Goal: Information Seeking & Learning: Learn about a topic

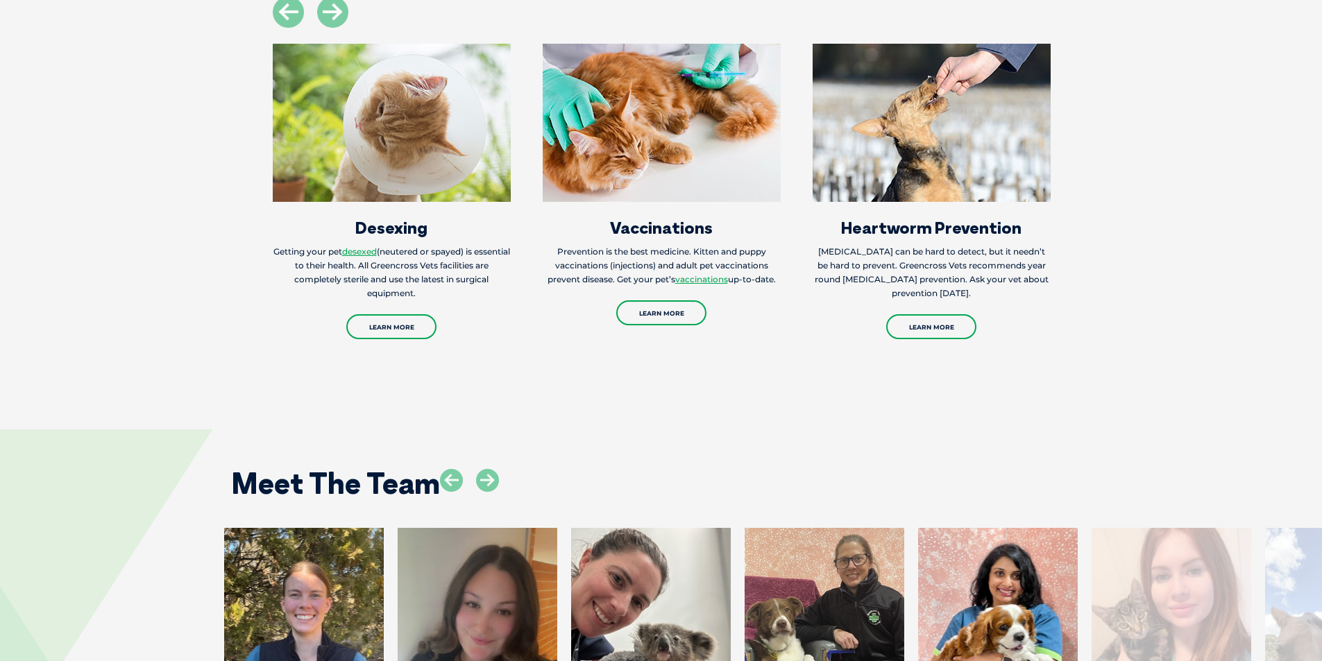
scroll to position [2012, 0]
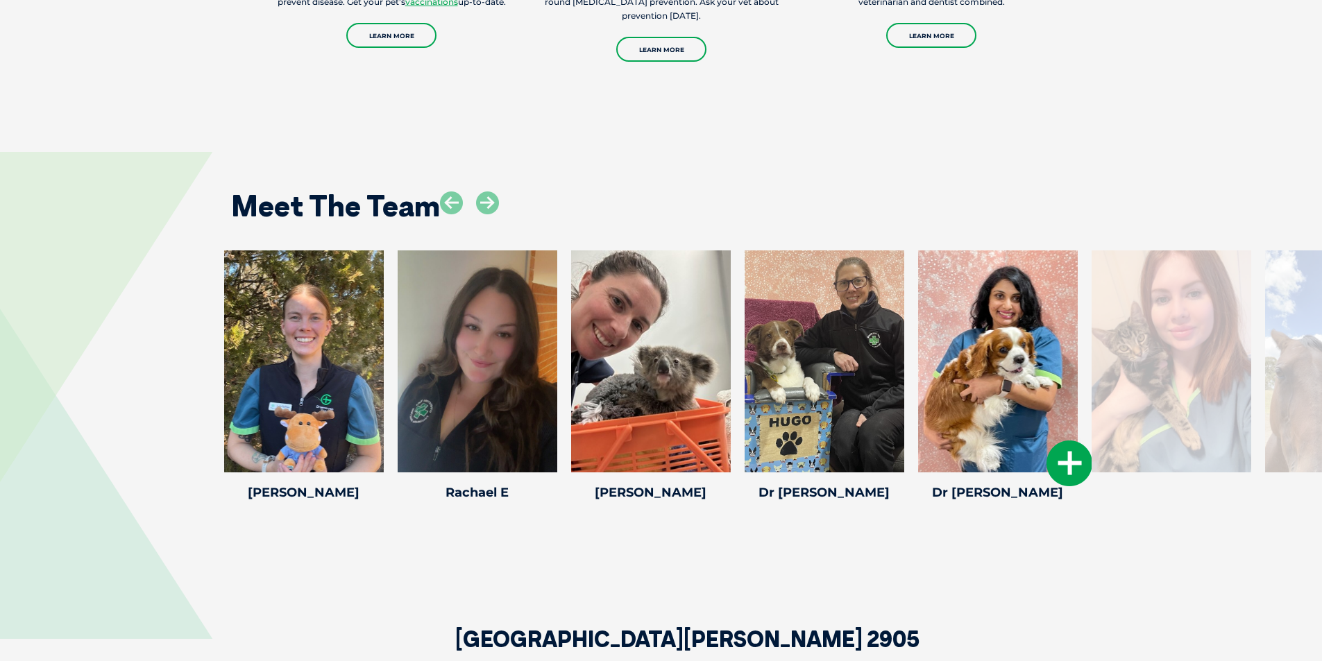
click at [1065, 463] on icon at bounding box center [1069, 464] width 46 height 46
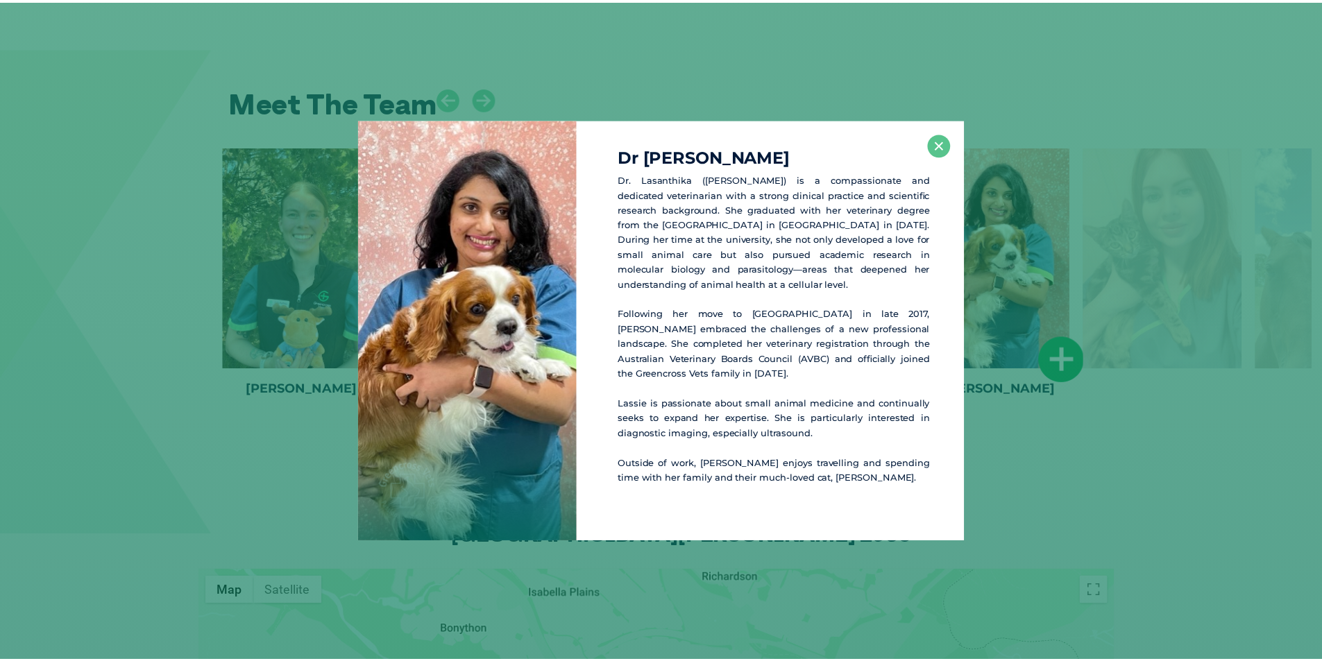
scroll to position [2118, 0]
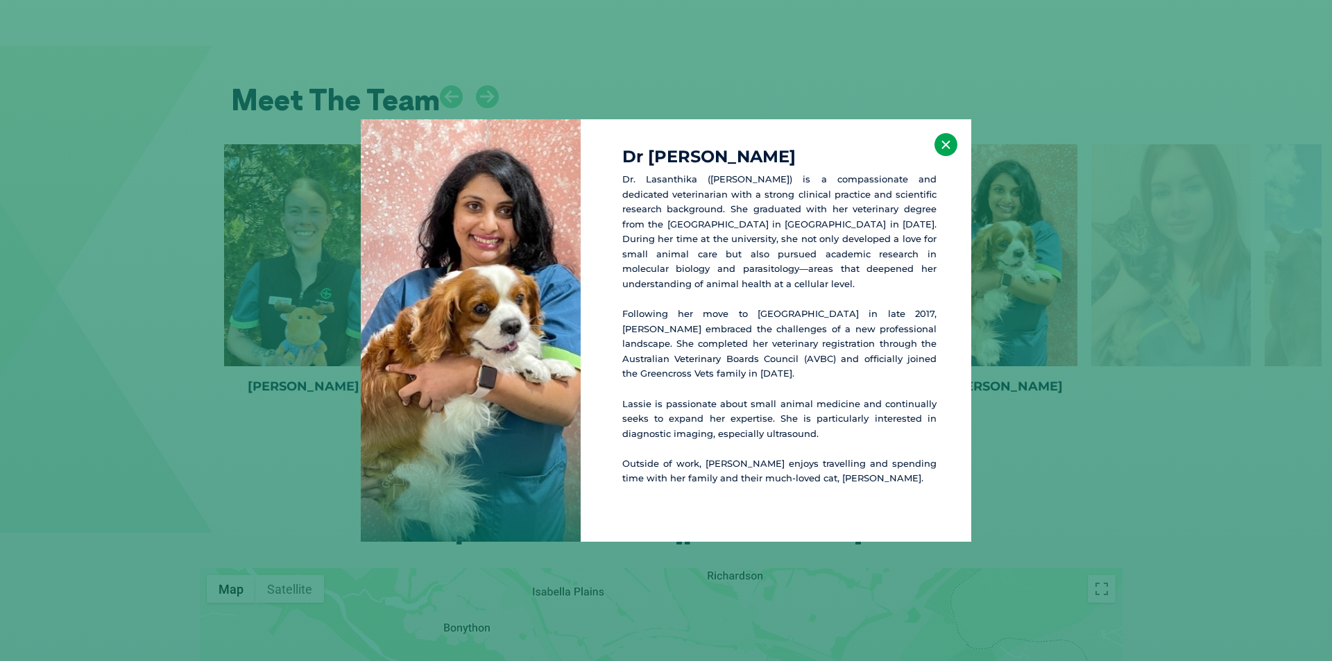
click at [947, 145] on button "×" at bounding box center [946, 144] width 23 height 23
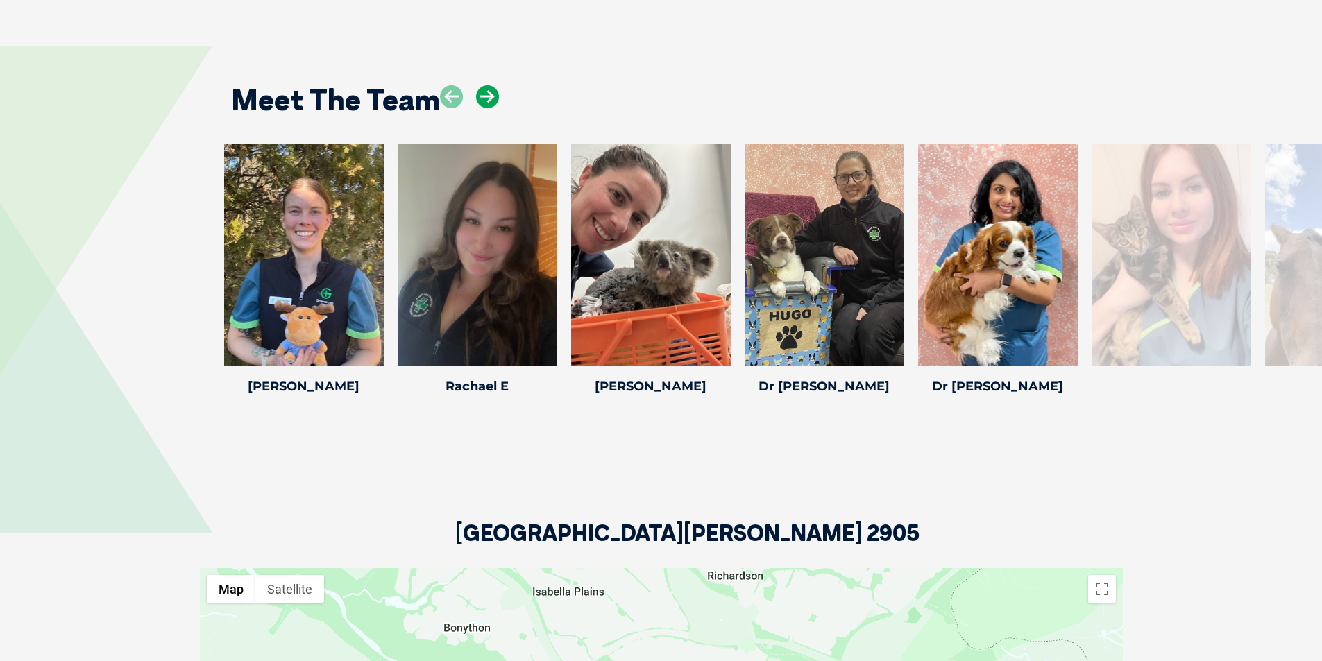
click at [485, 98] on icon at bounding box center [487, 96] width 23 height 23
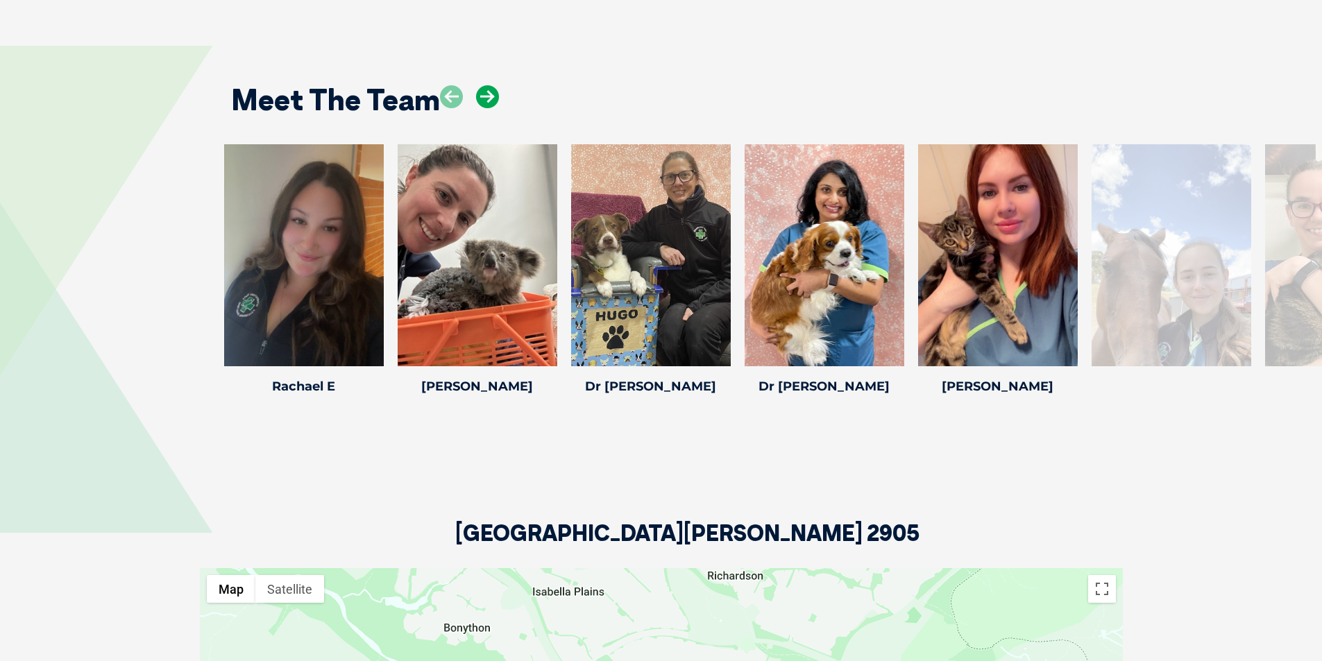
click at [485, 98] on icon at bounding box center [487, 96] width 23 height 23
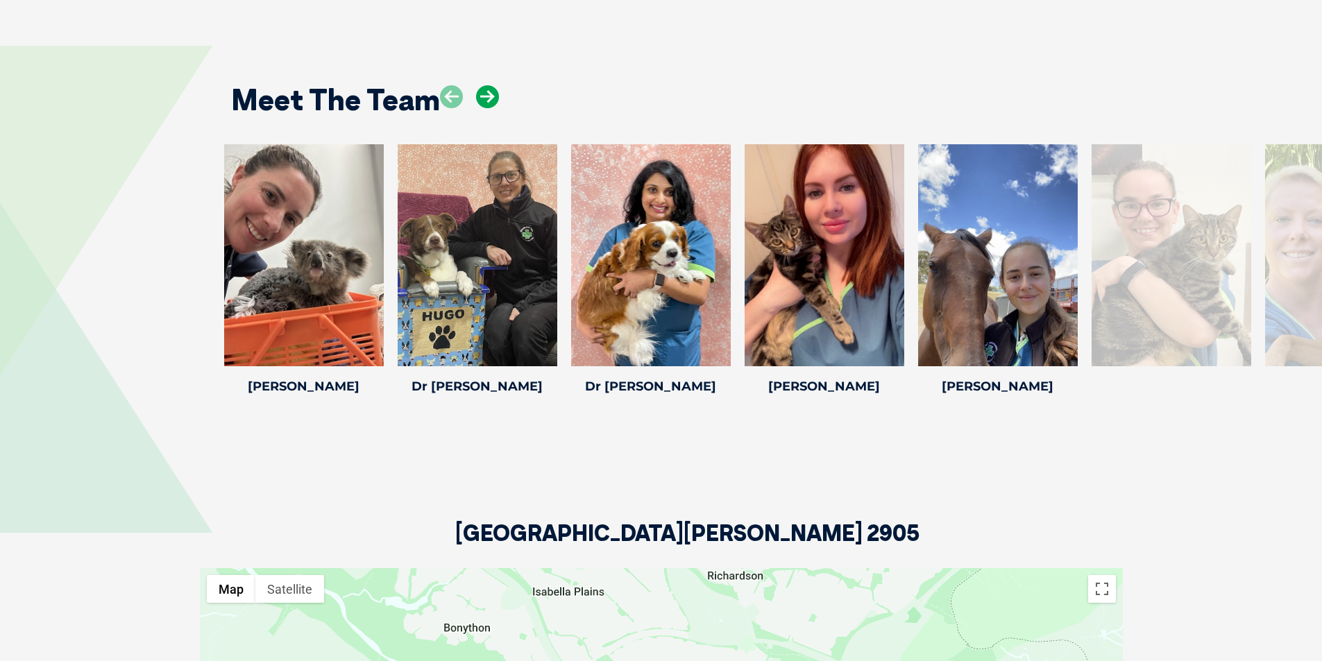
click at [485, 98] on icon at bounding box center [487, 96] width 23 height 23
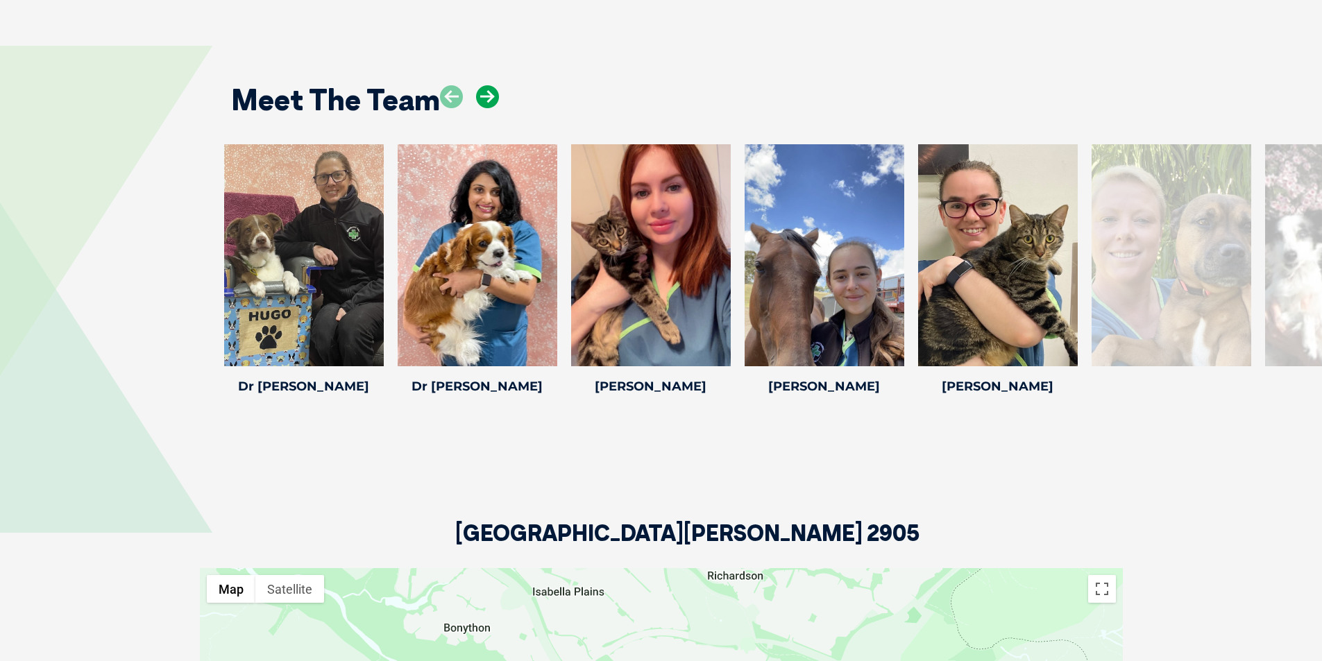
click at [485, 98] on icon at bounding box center [487, 96] width 23 height 23
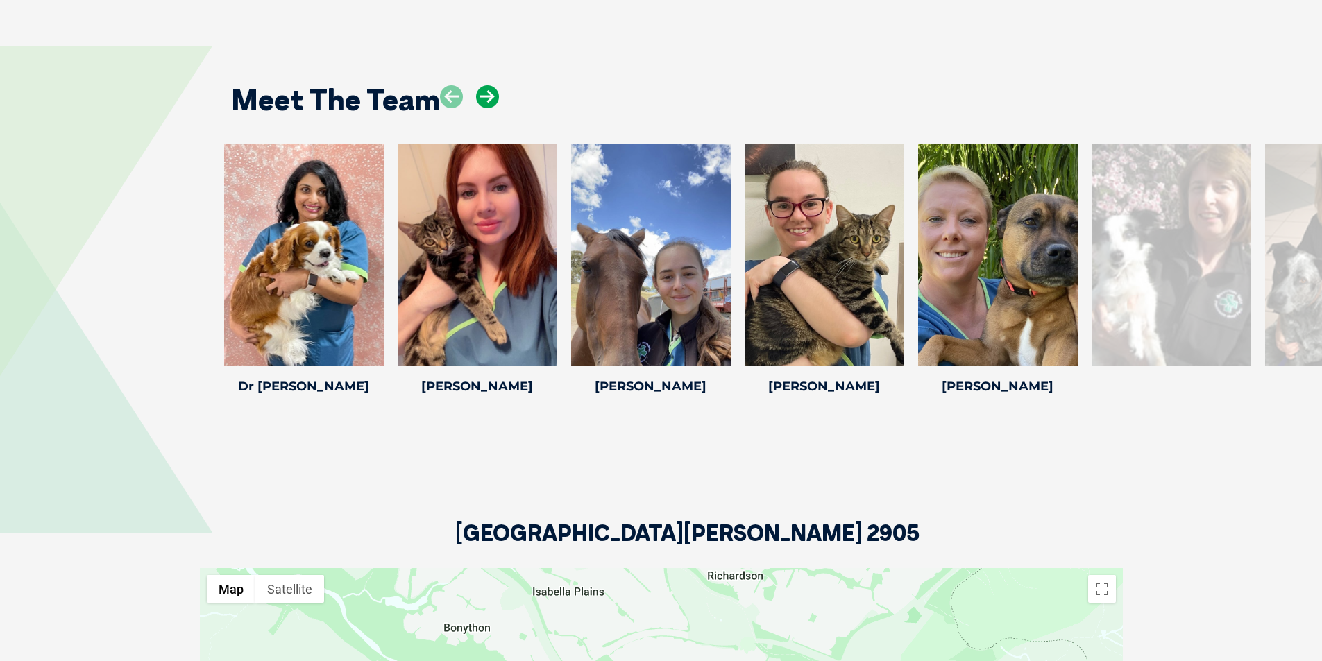
click at [485, 98] on icon at bounding box center [487, 96] width 23 height 23
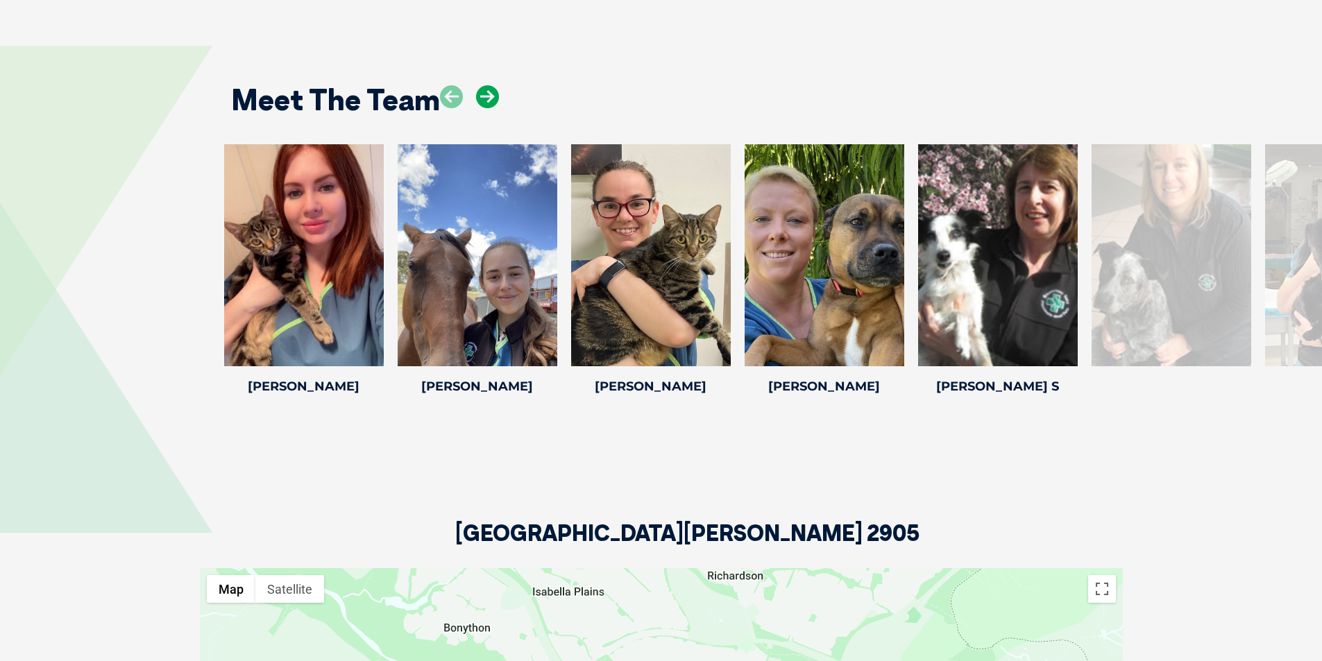
click at [485, 98] on icon at bounding box center [487, 96] width 23 height 23
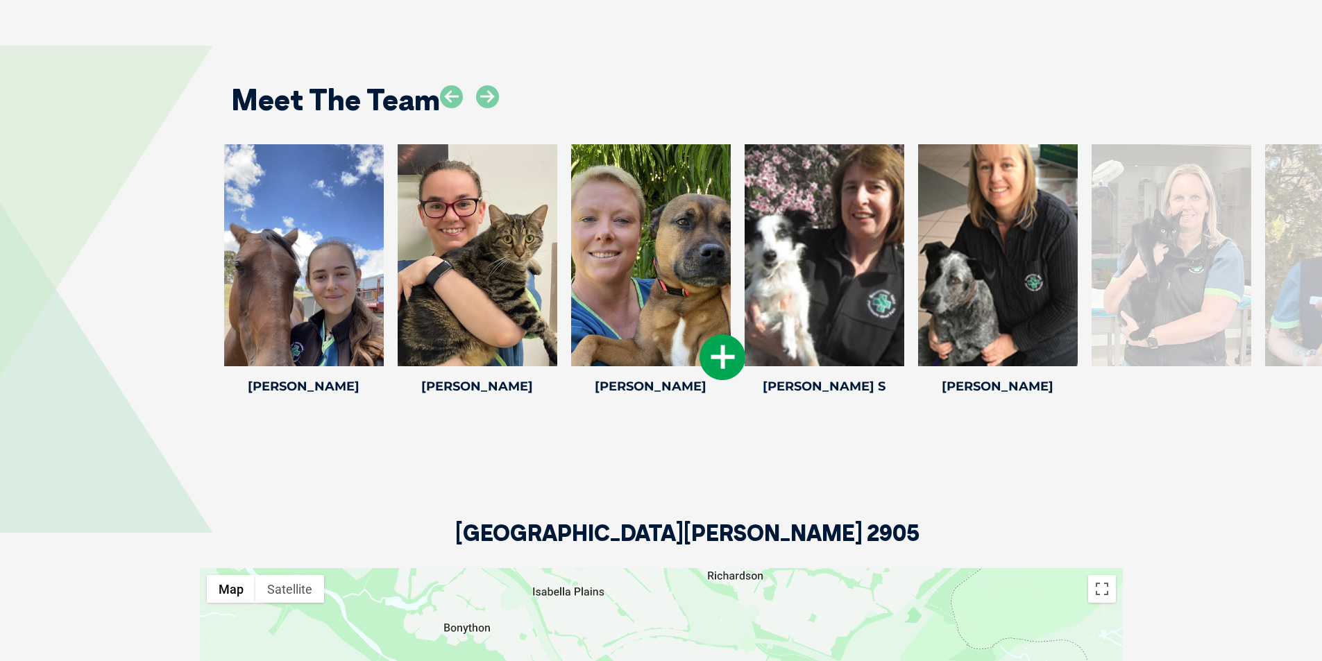
click at [726, 358] on icon at bounding box center [722, 357] width 46 height 46
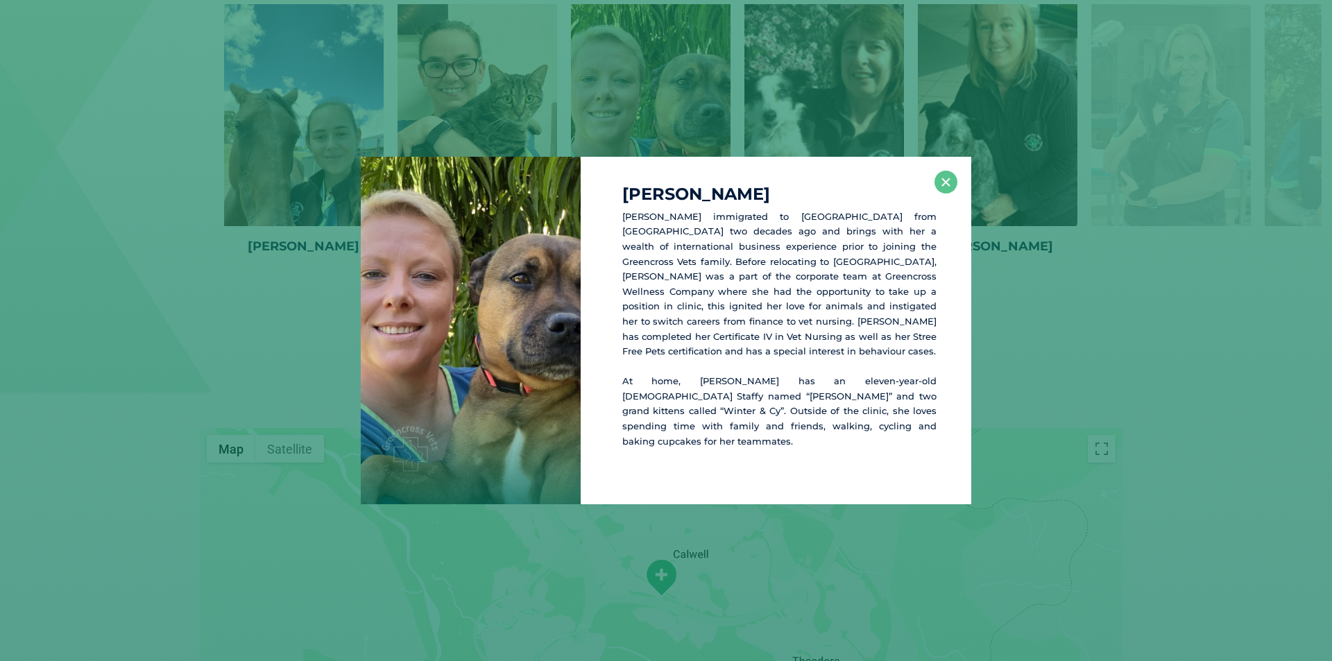
scroll to position [2266, 0]
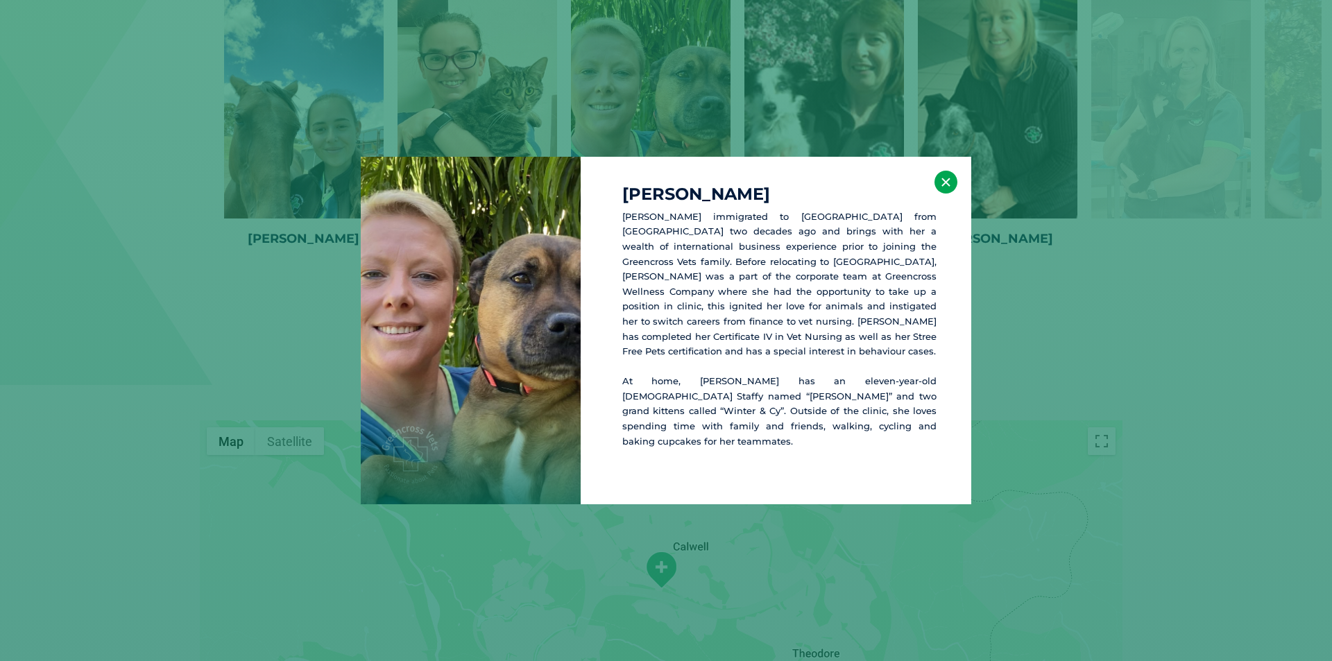
click at [939, 190] on button "×" at bounding box center [946, 182] width 23 height 23
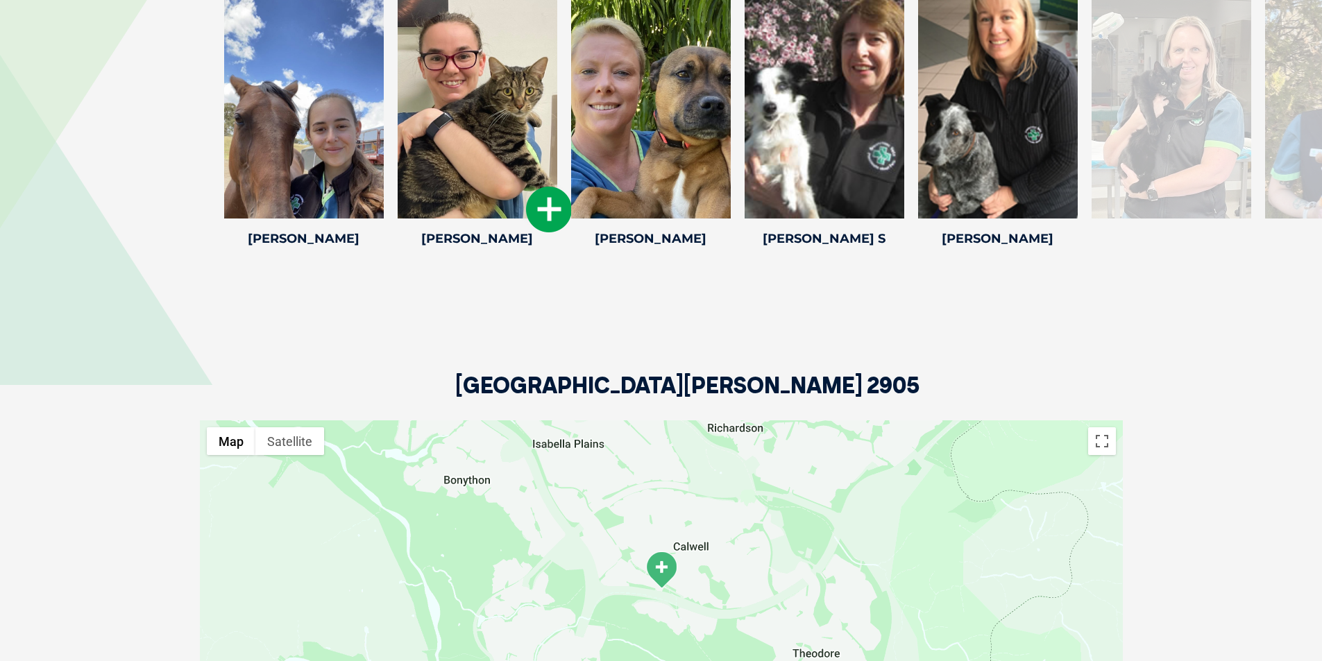
click at [545, 210] on icon at bounding box center [549, 210] width 46 height 46
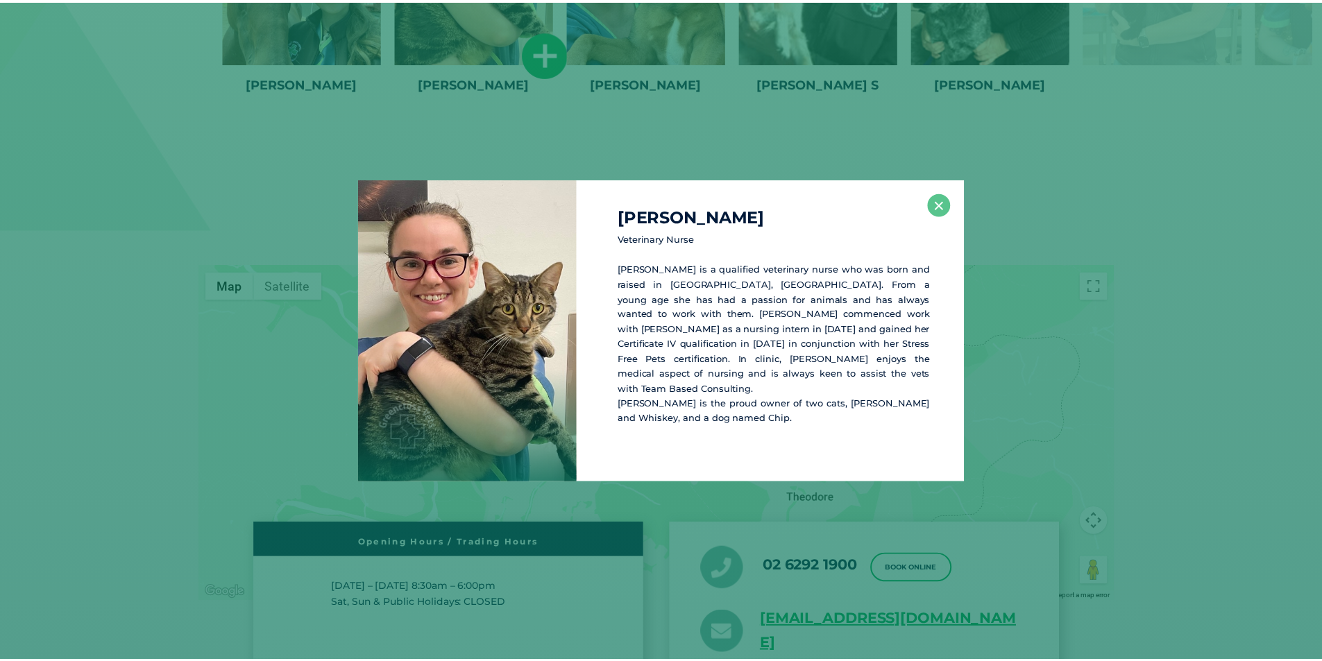
scroll to position [2422, 0]
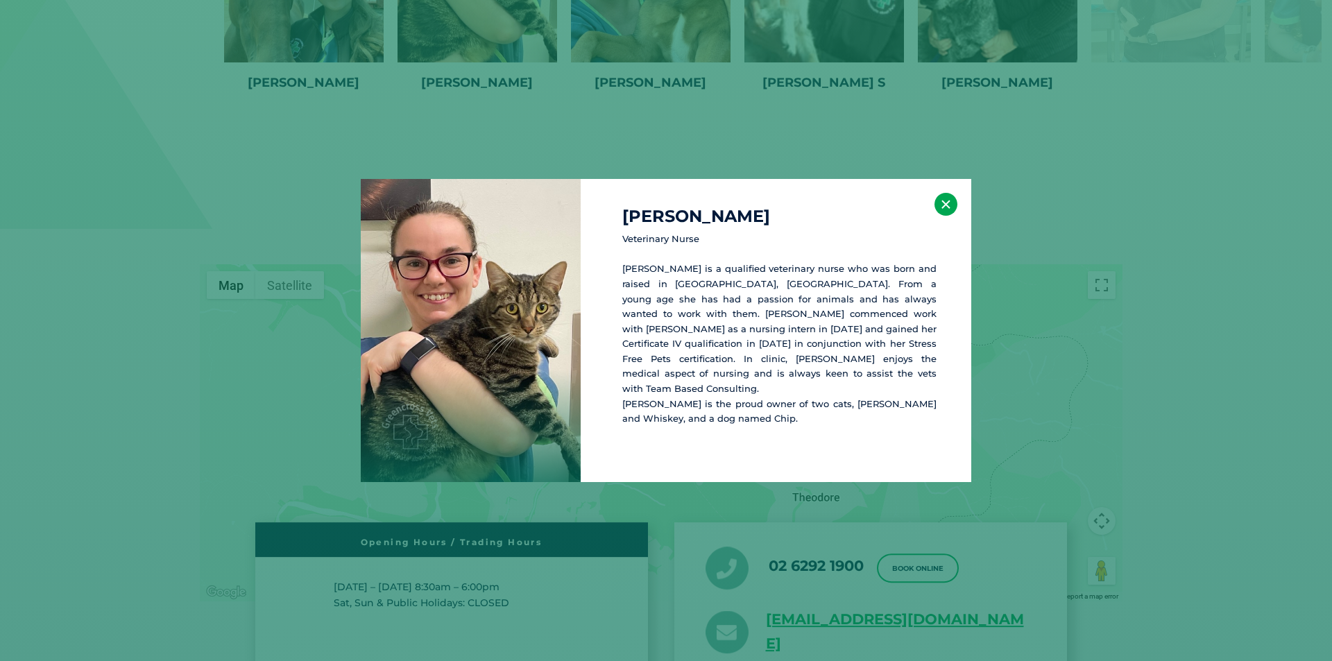
click at [945, 205] on button "×" at bounding box center [946, 204] width 23 height 23
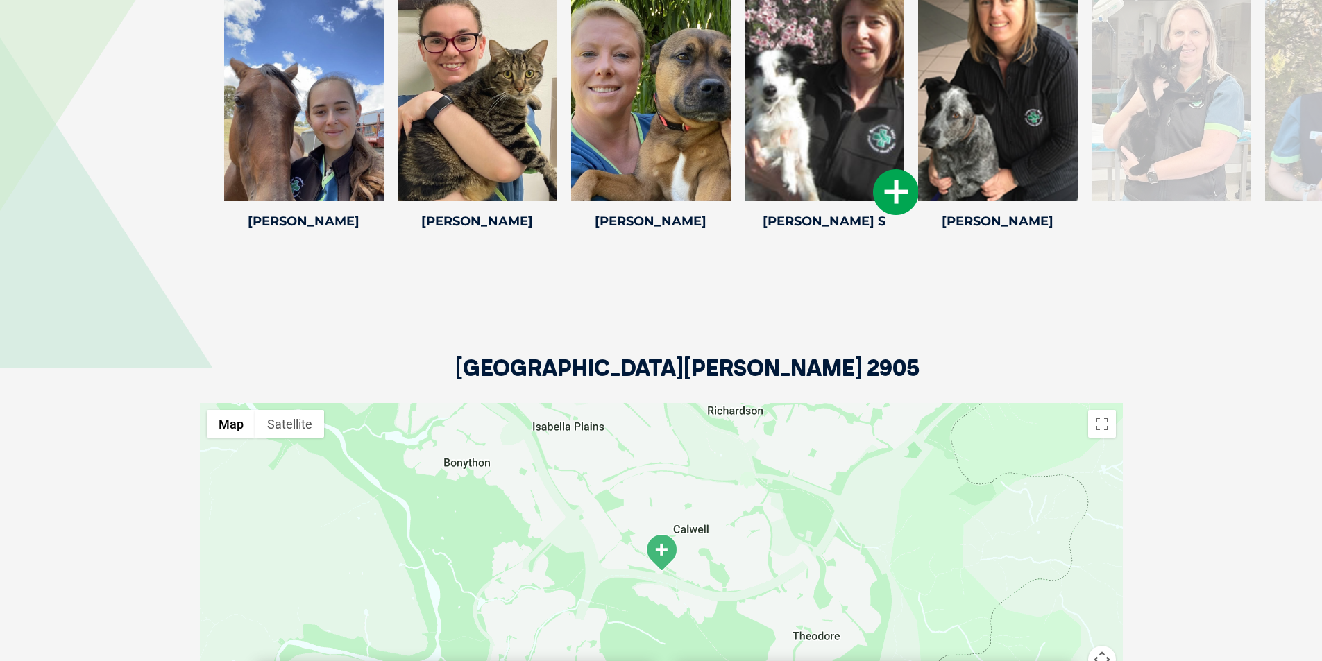
scroll to position [2214, 0]
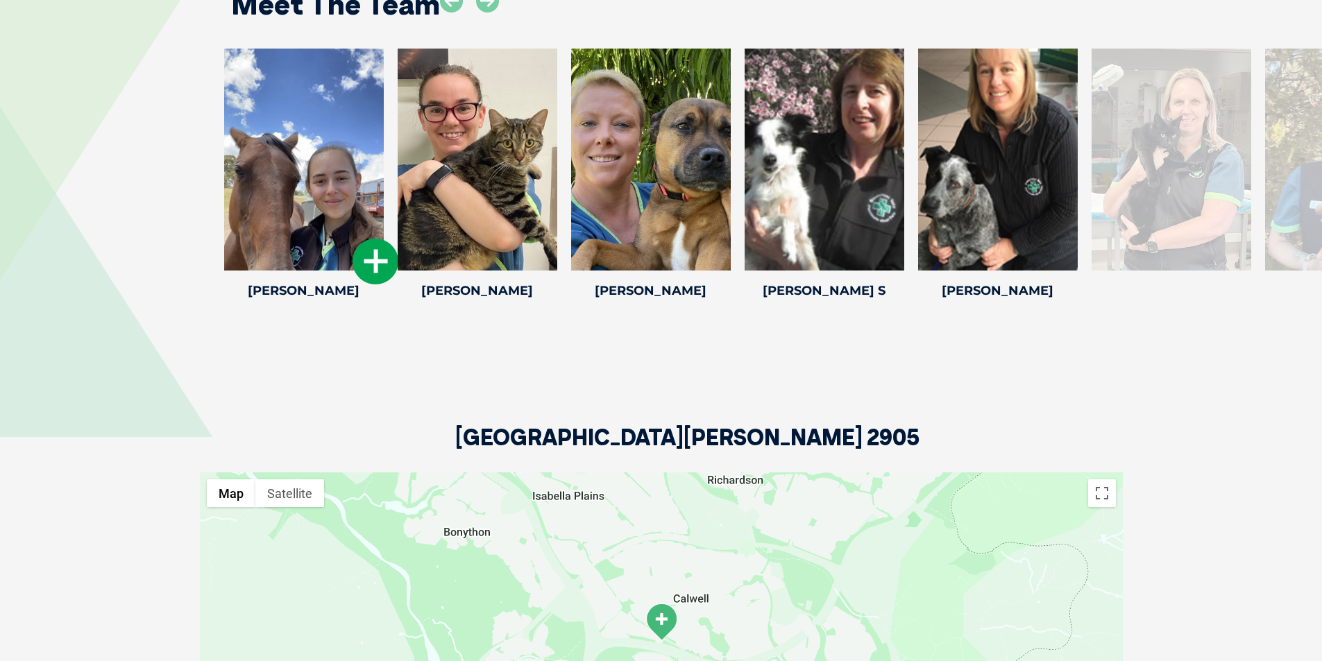
click at [382, 268] on icon at bounding box center [375, 262] width 46 height 46
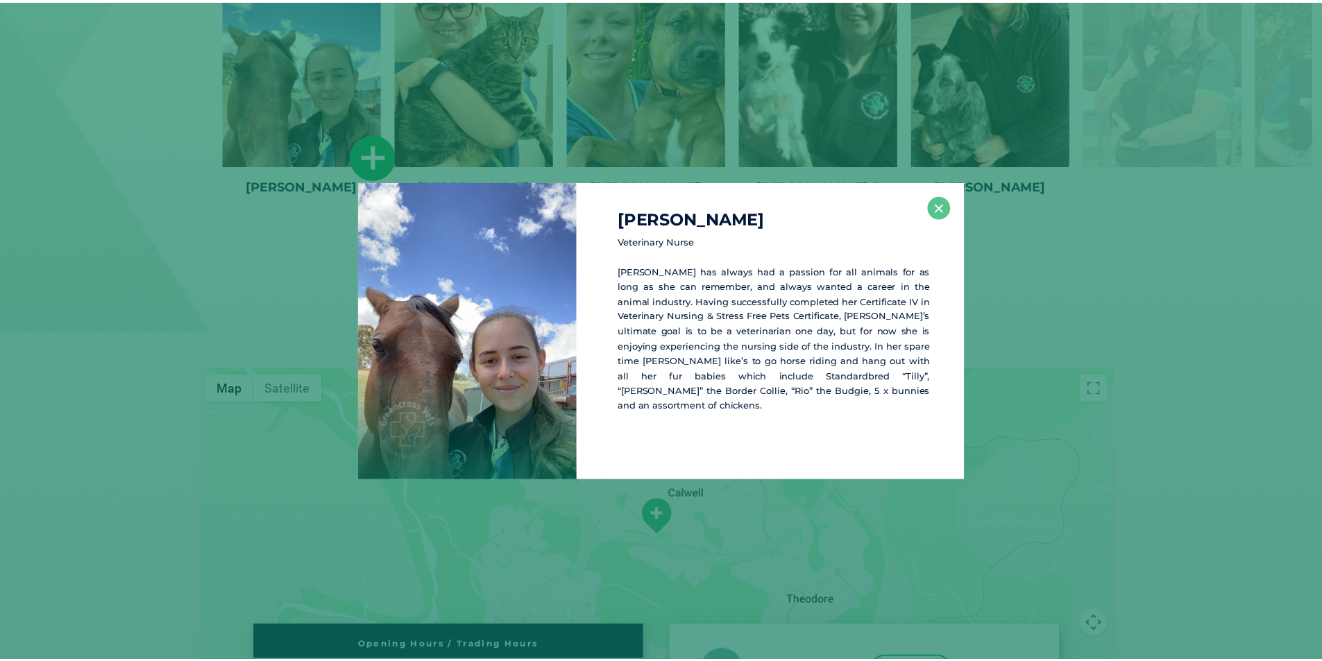
scroll to position [2370, 0]
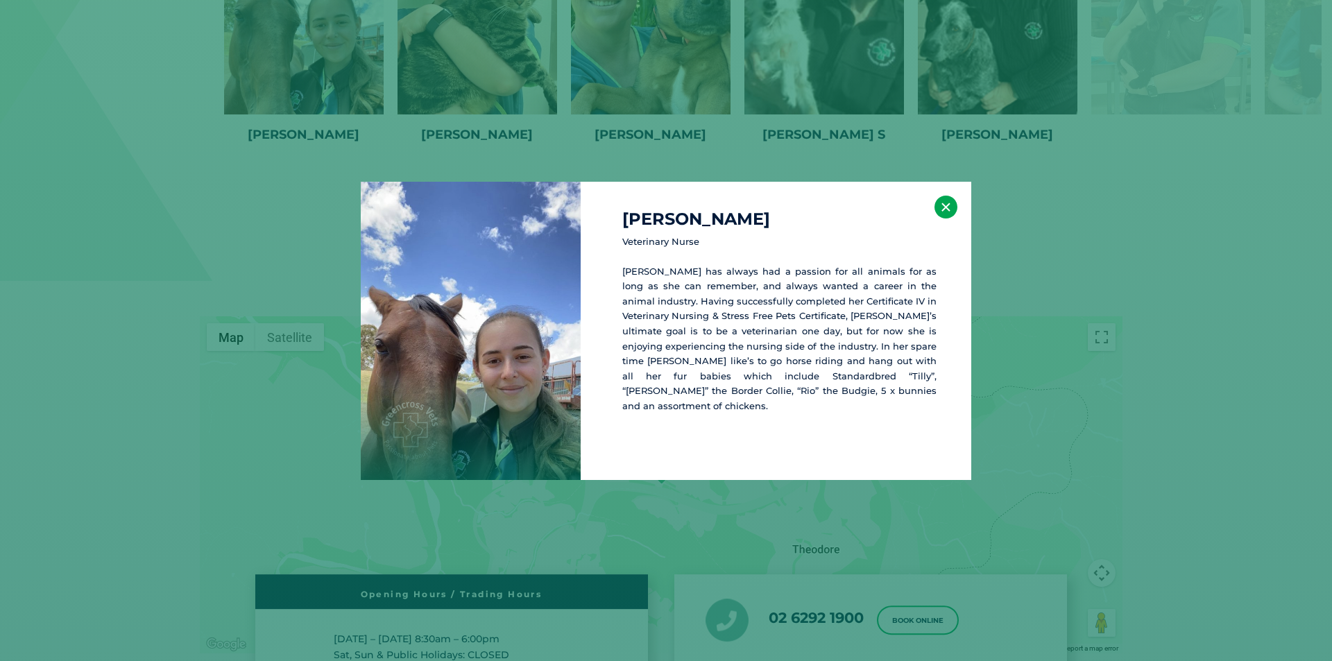
click at [951, 217] on button "×" at bounding box center [946, 207] width 23 height 23
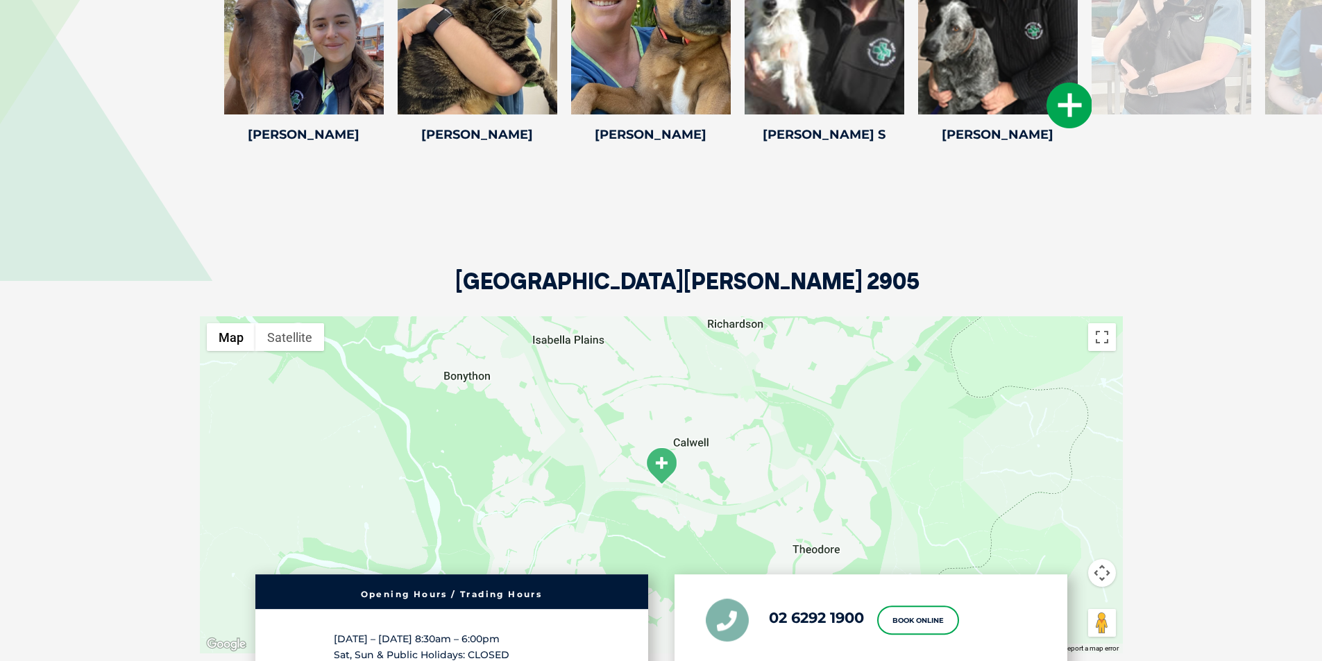
scroll to position [2162, 0]
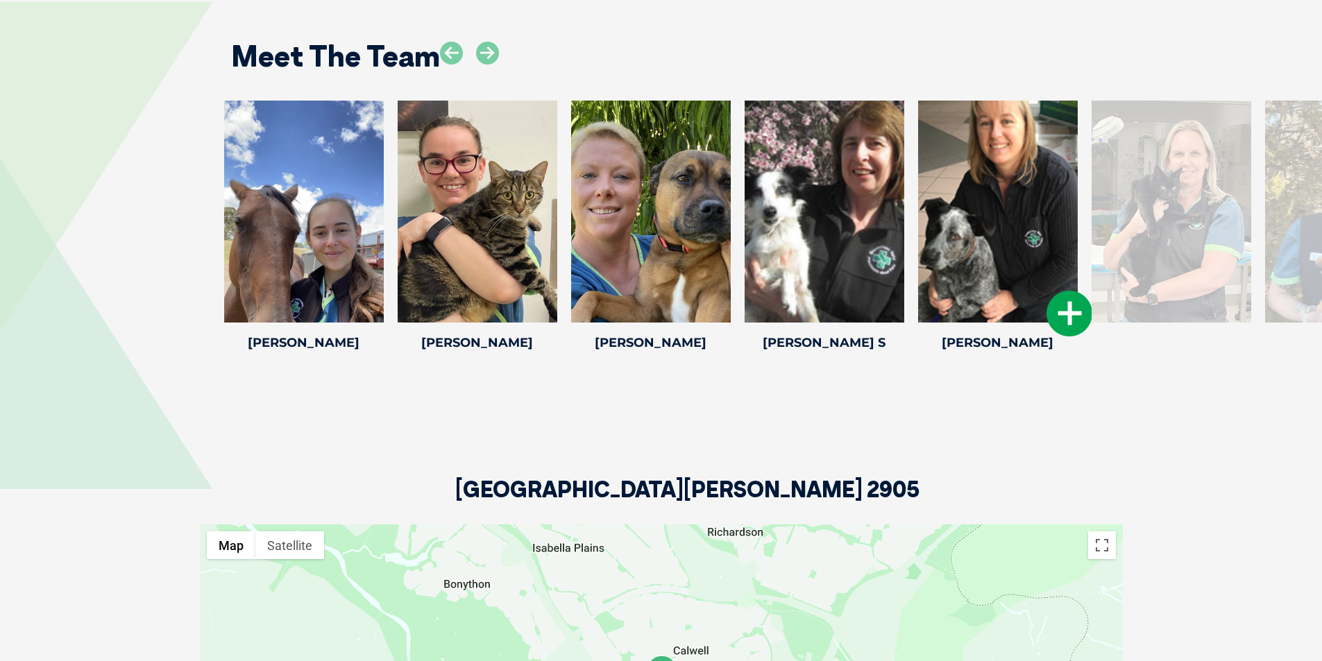
click at [1069, 312] on icon at bounding box center [1069, 314] width 46 height 46
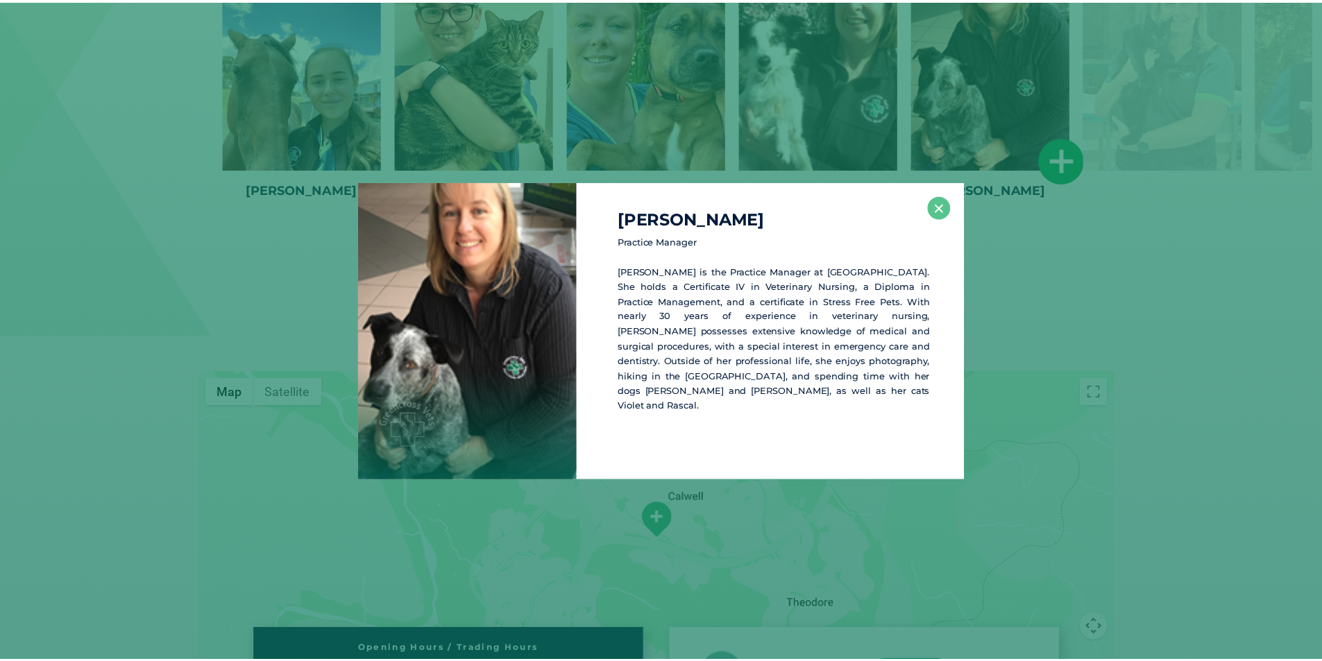
scroll to position [2318, 0]
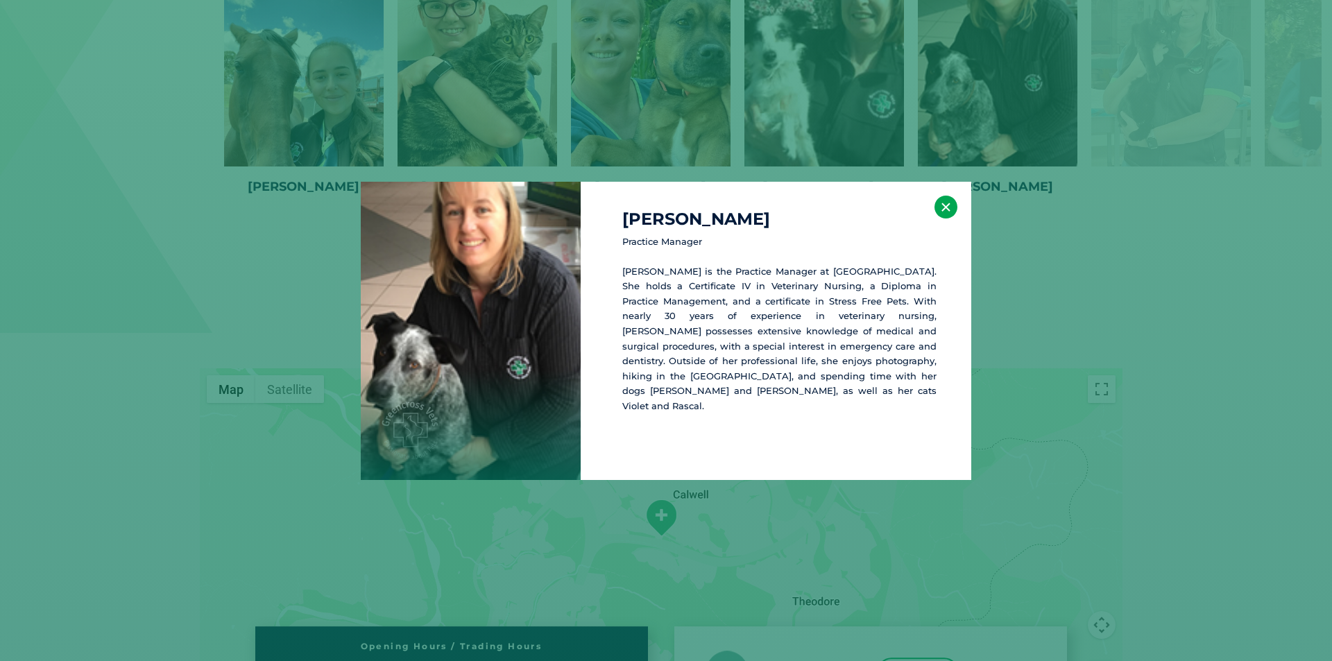
click at [944, 210] on button "×" at bounding box center [946, 207] width 23 height 23
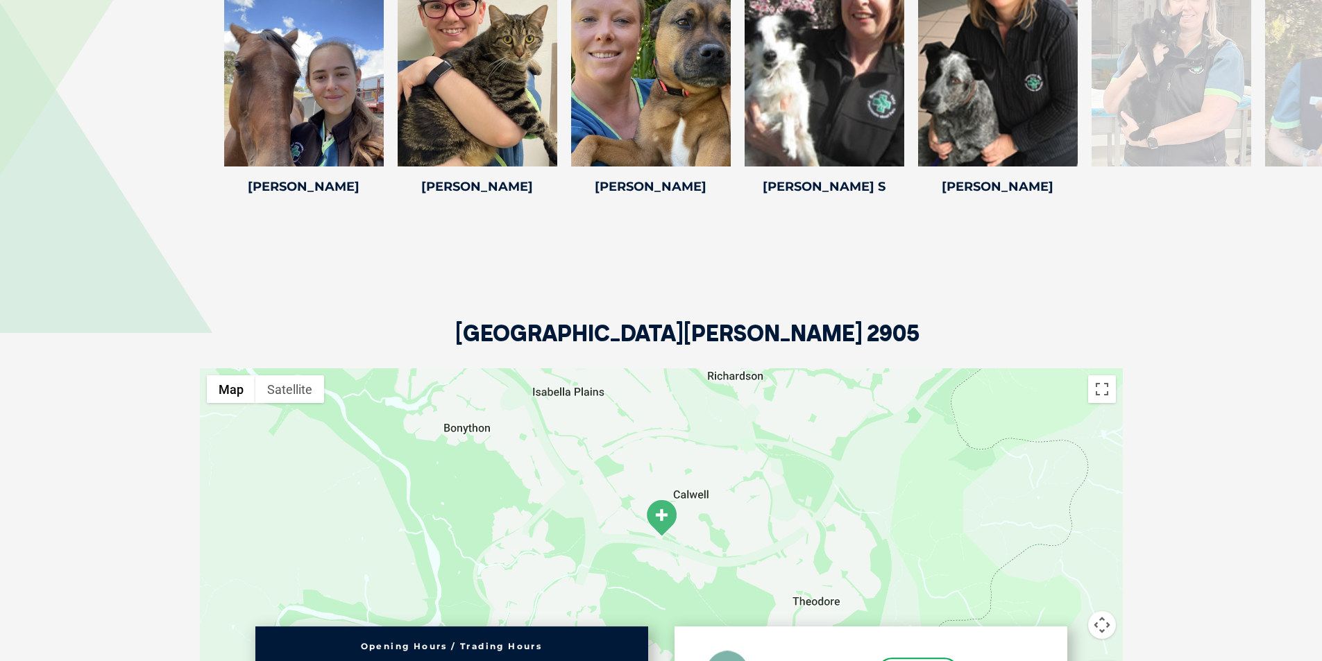
scroll to position [2179, 0]
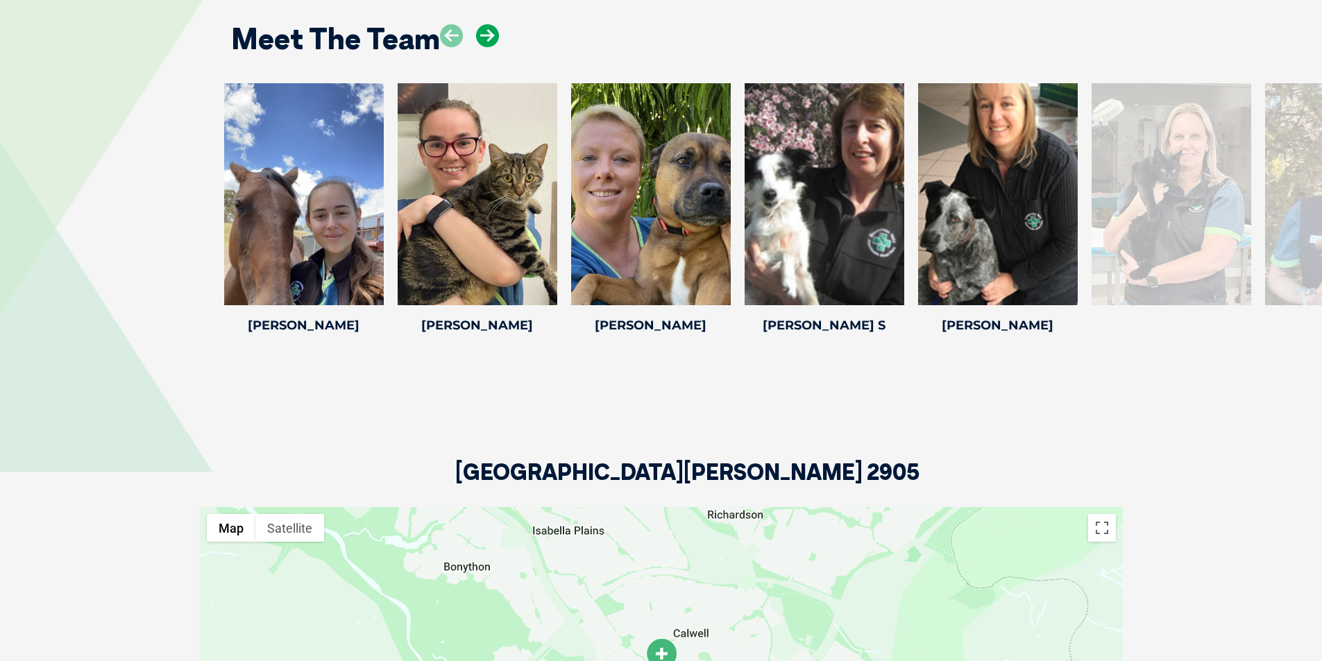
click at [487, 30] on icon at bounding box center [487, 35] width 23 height 23
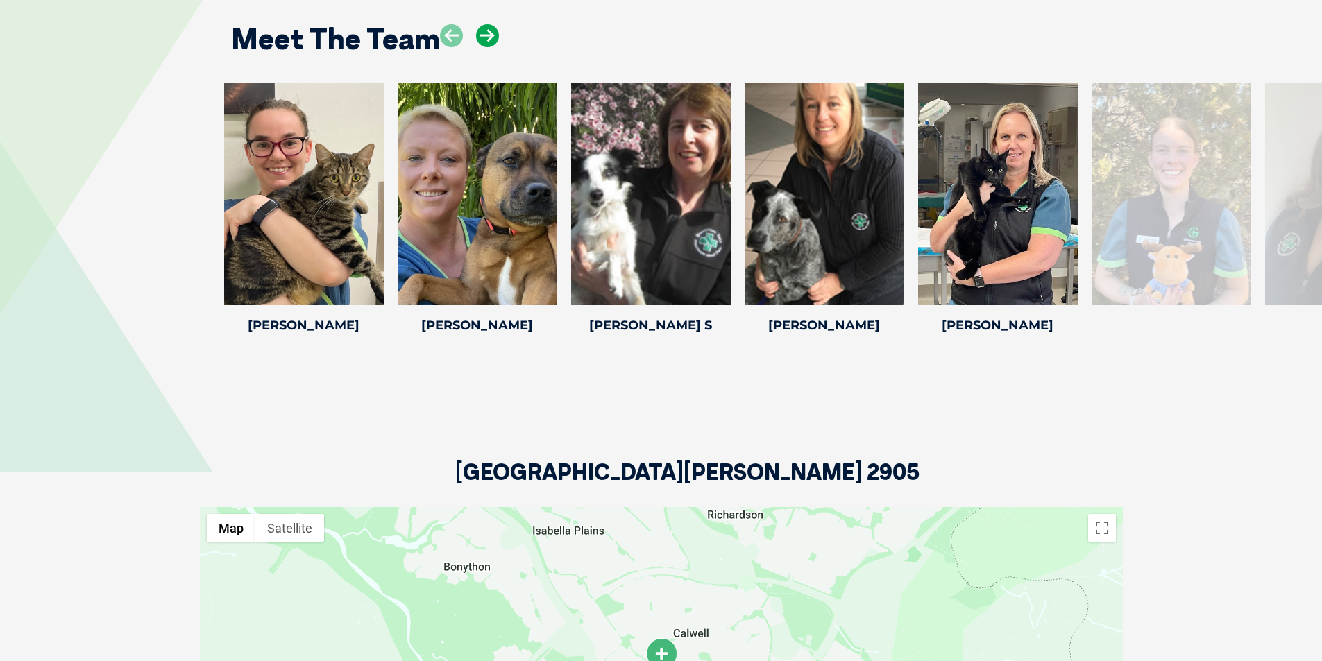
click at [487, 30] on icon at bounding box center [487, 35] width 23 height 23
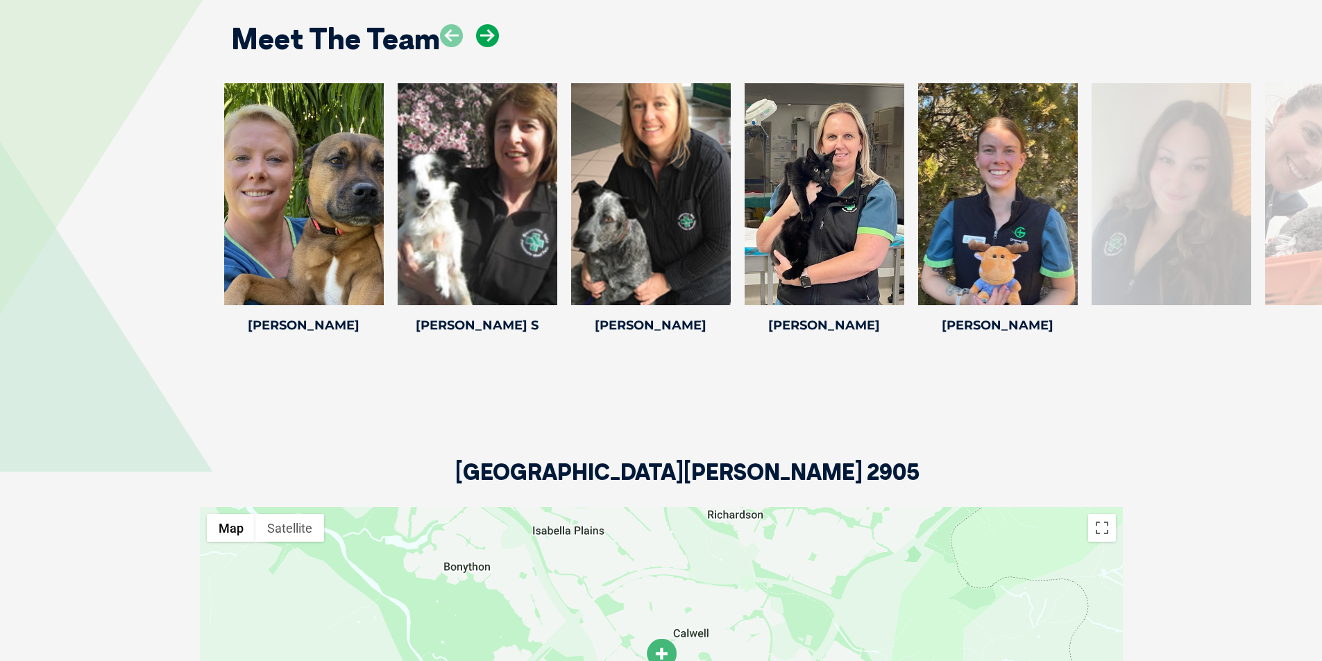
click at [487, 30] on icon at bounding box center [487, 35] width 23 height 23
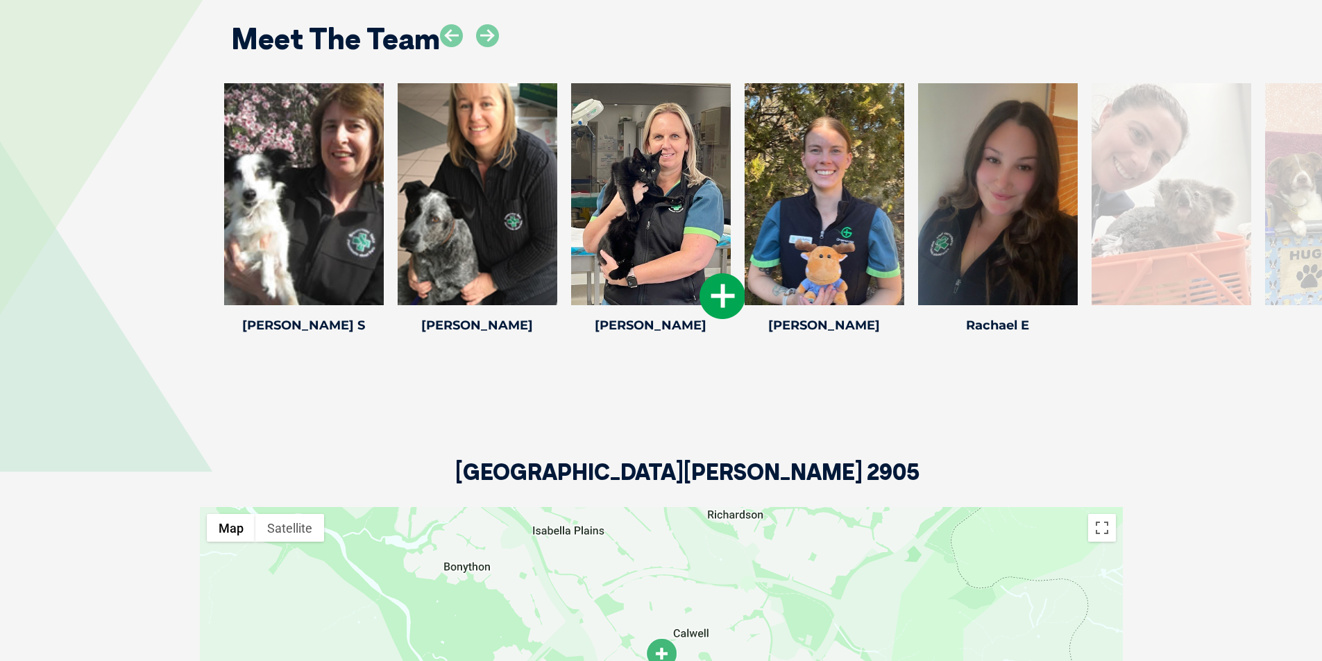
click at [724, 289] on icon at bounding box center [722, 296] width 46 height 46
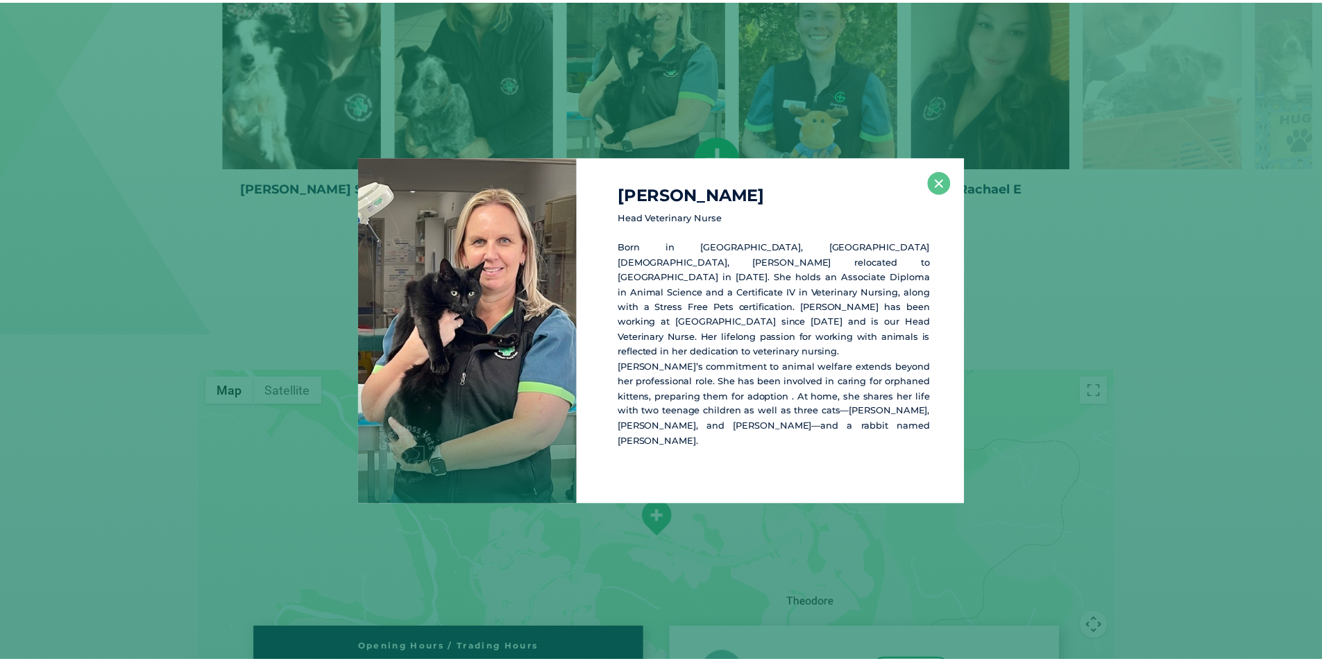
scroll to position [2327, 0]
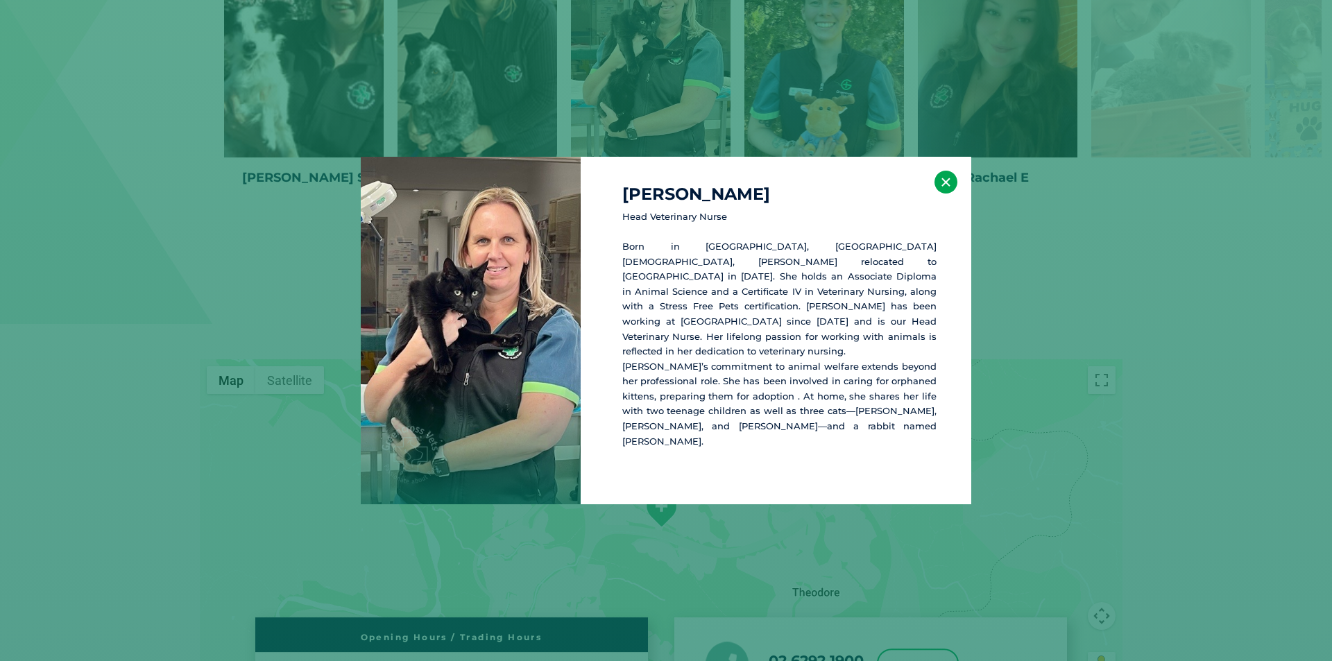
click at [947, 194] on button "×" at bounding box center [946, 182] width 23 height 23
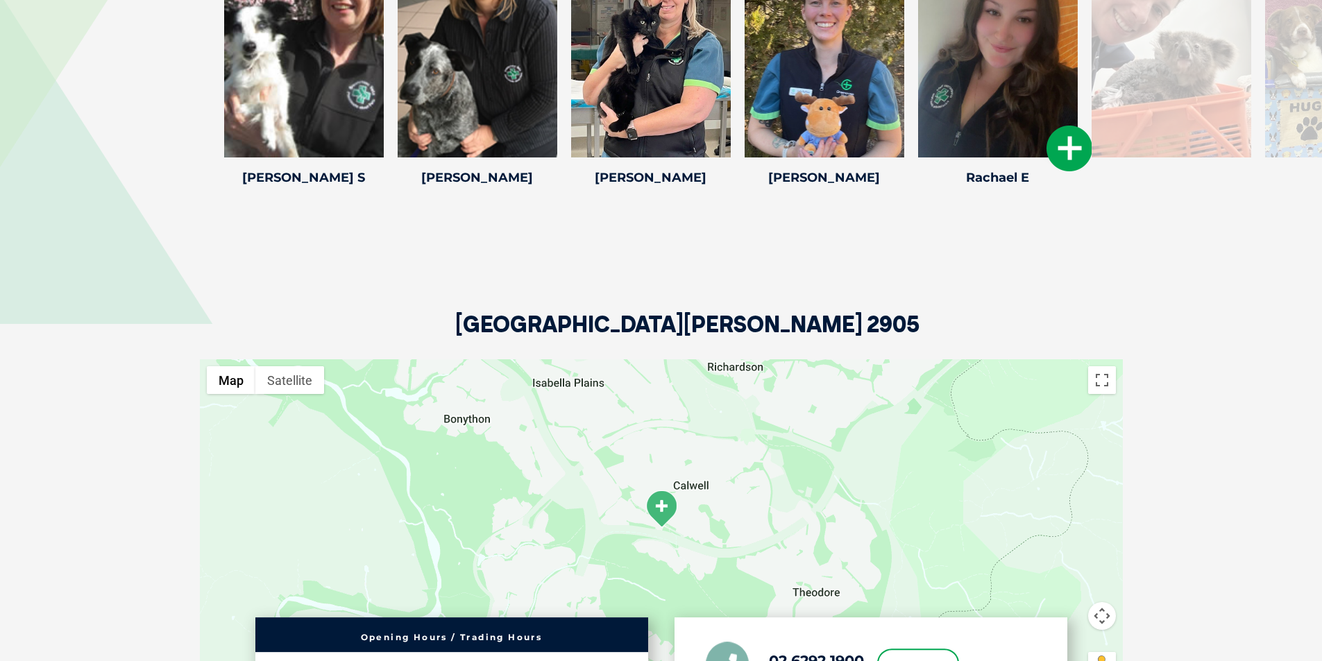
scroll to position [2258, 0]
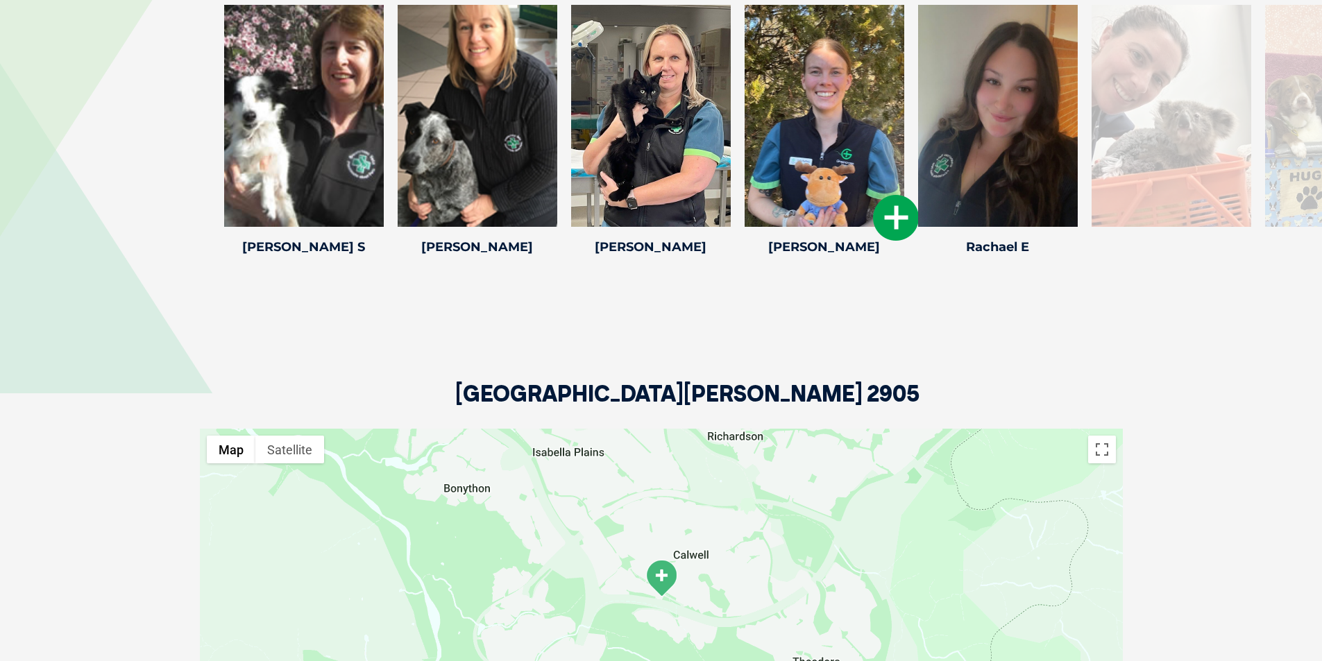
click at [891, 212] on icon at bounding box center [896, 218] width 46 height 46
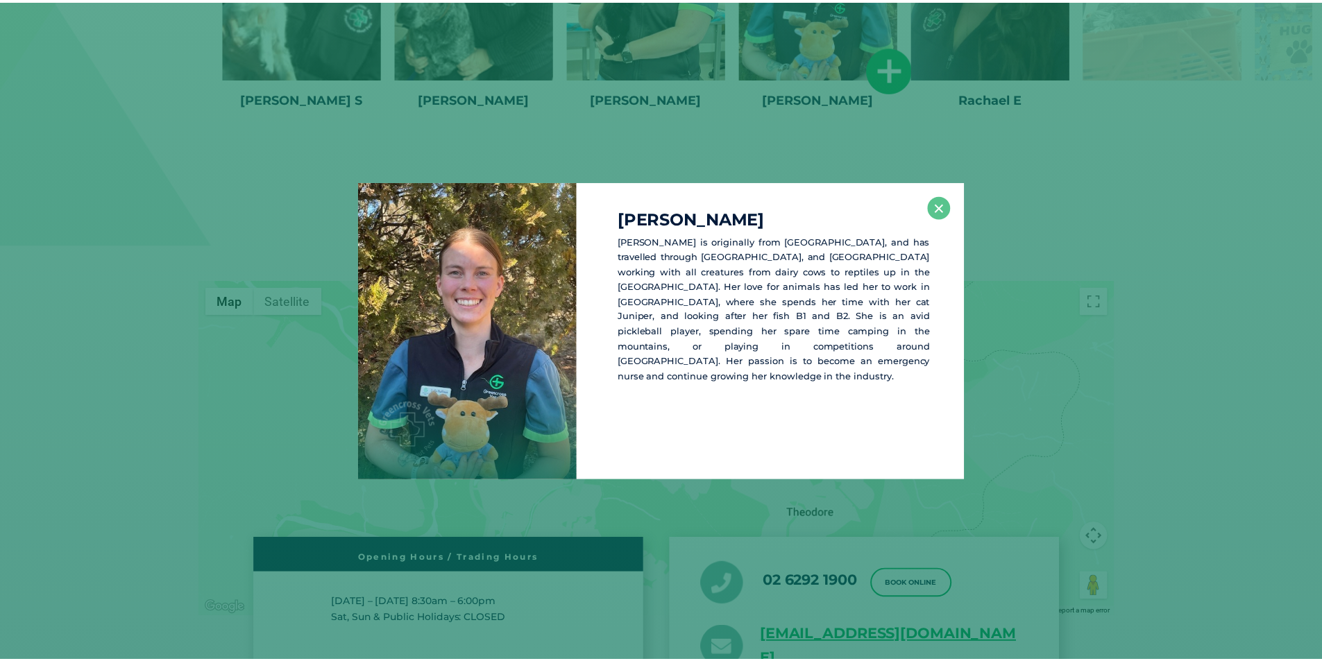
scroll to position [2414, 0]
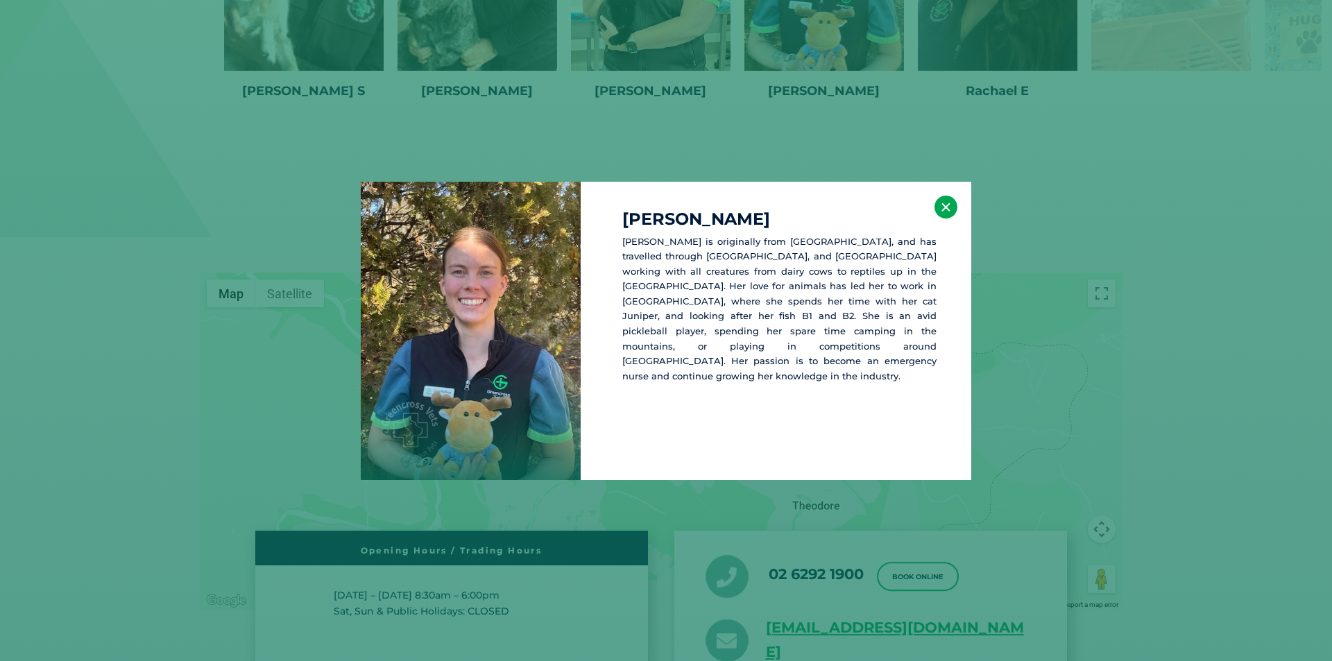
click at [946, 211] on button "×" at bounding box center [946, 207] width 23 height 23
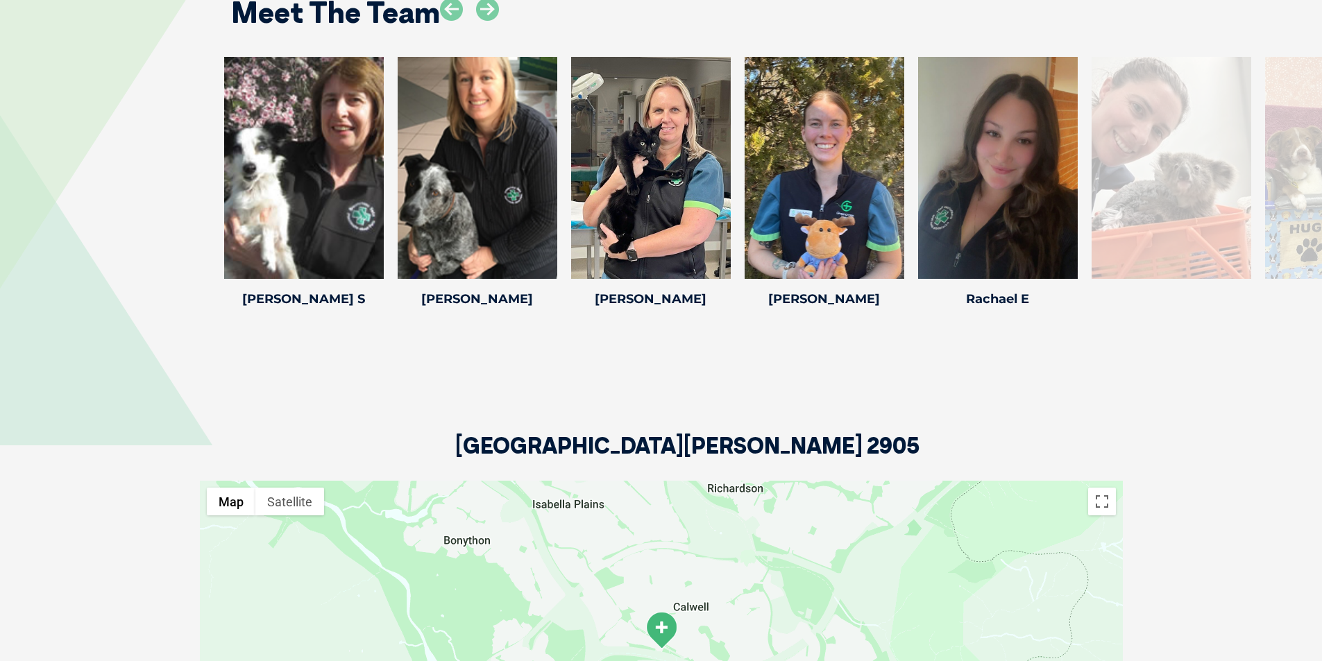
scroll to position [2136, 0]
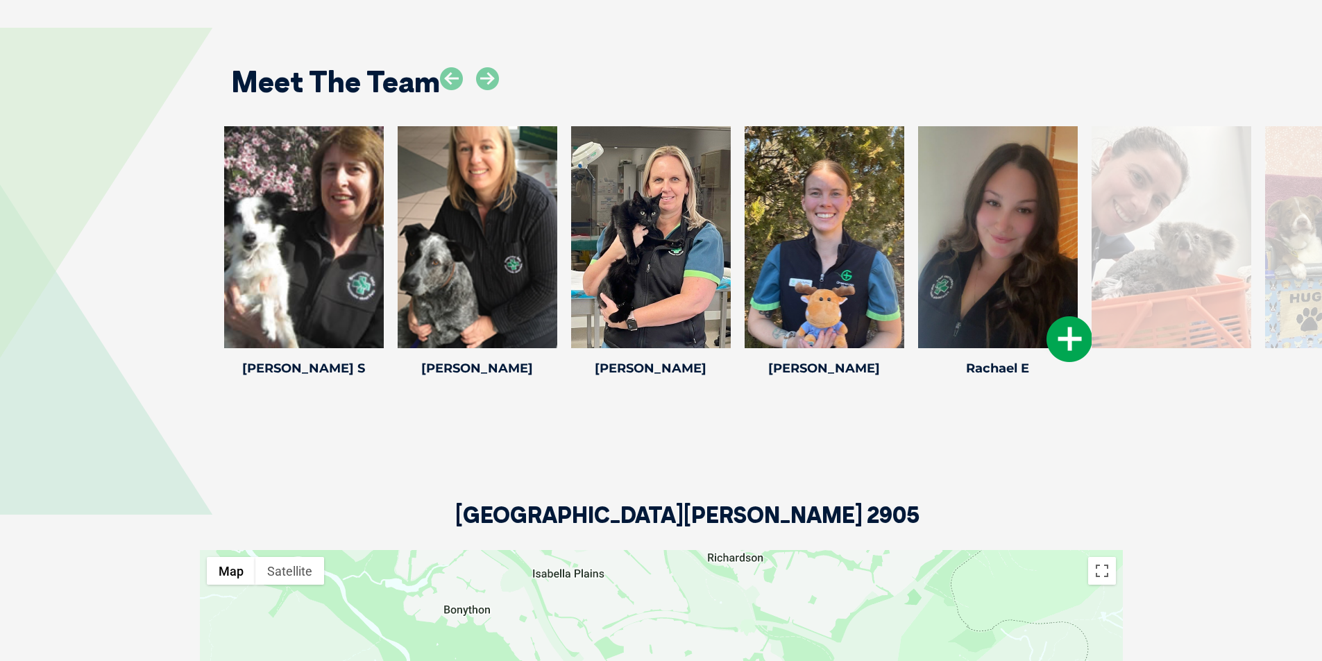
click at [1070, 345] on icon at bounding box center [1069, 339] width 46 height 46
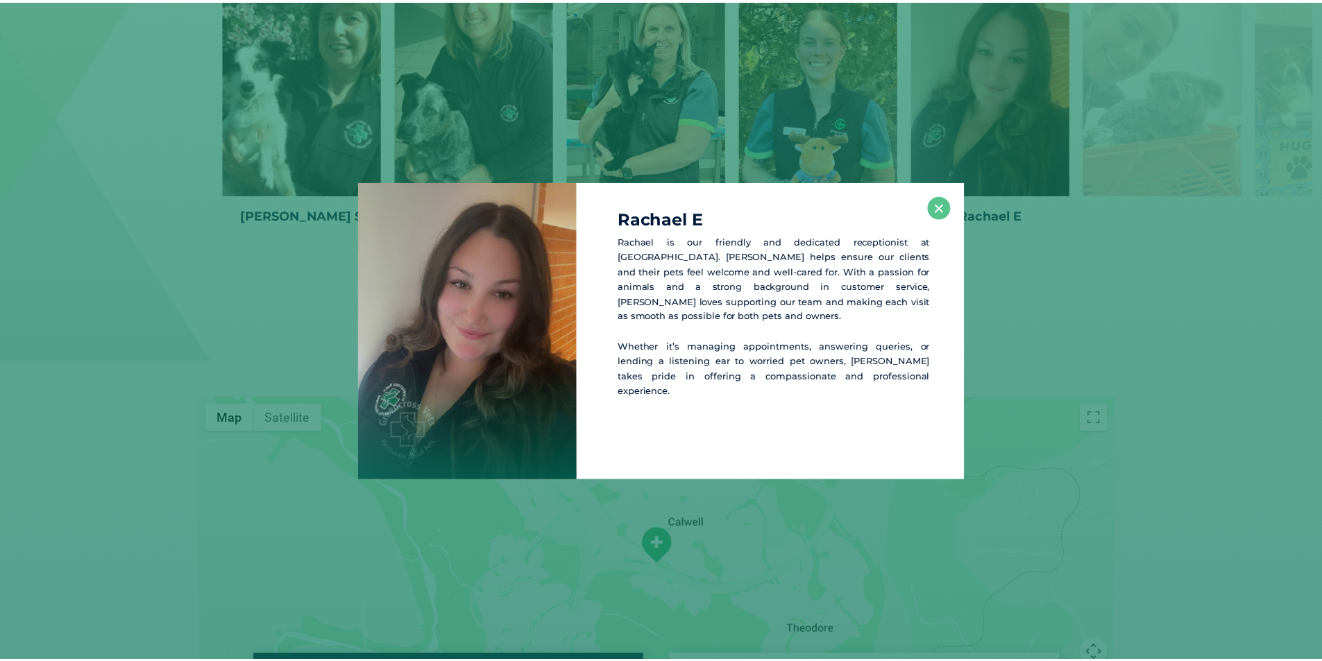
scroll to position [2292, 0]
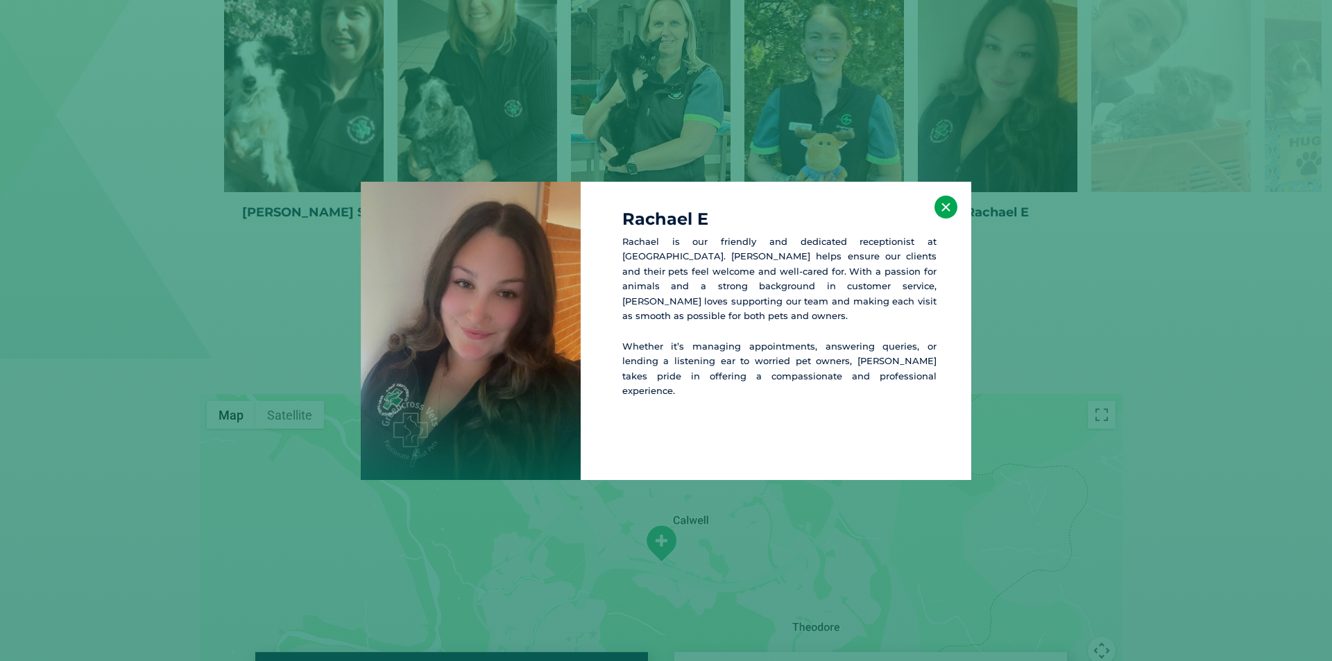
click at [943, 213] on button "×" at bounding box center [946, 207] width 23 height 23
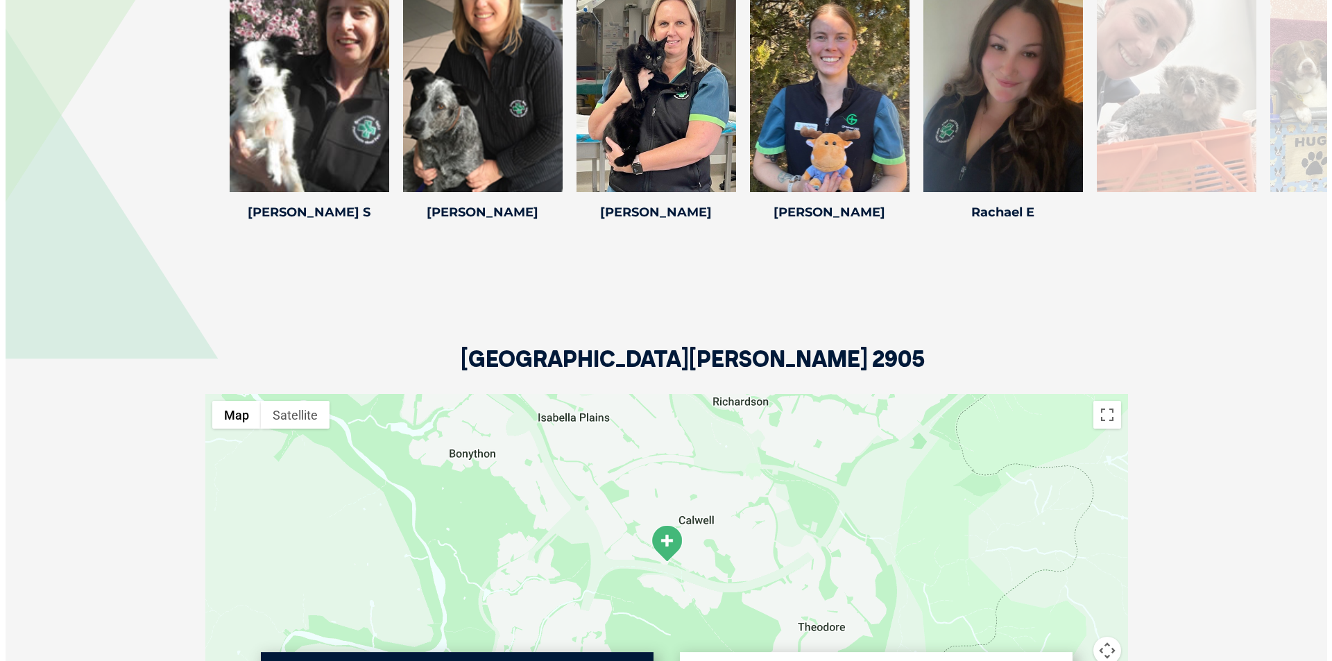
scroll to position [2153, 0]
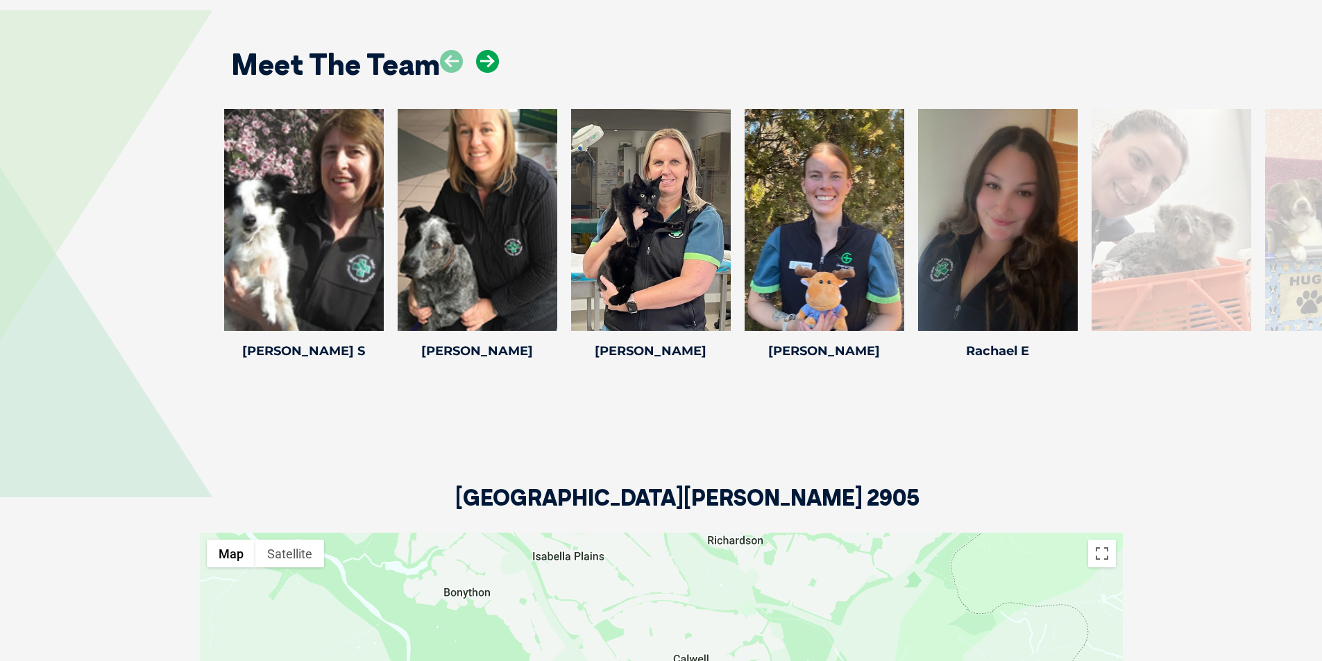
click at [492, 67] on icon at bounding box center [487, 61] width 23 height 23
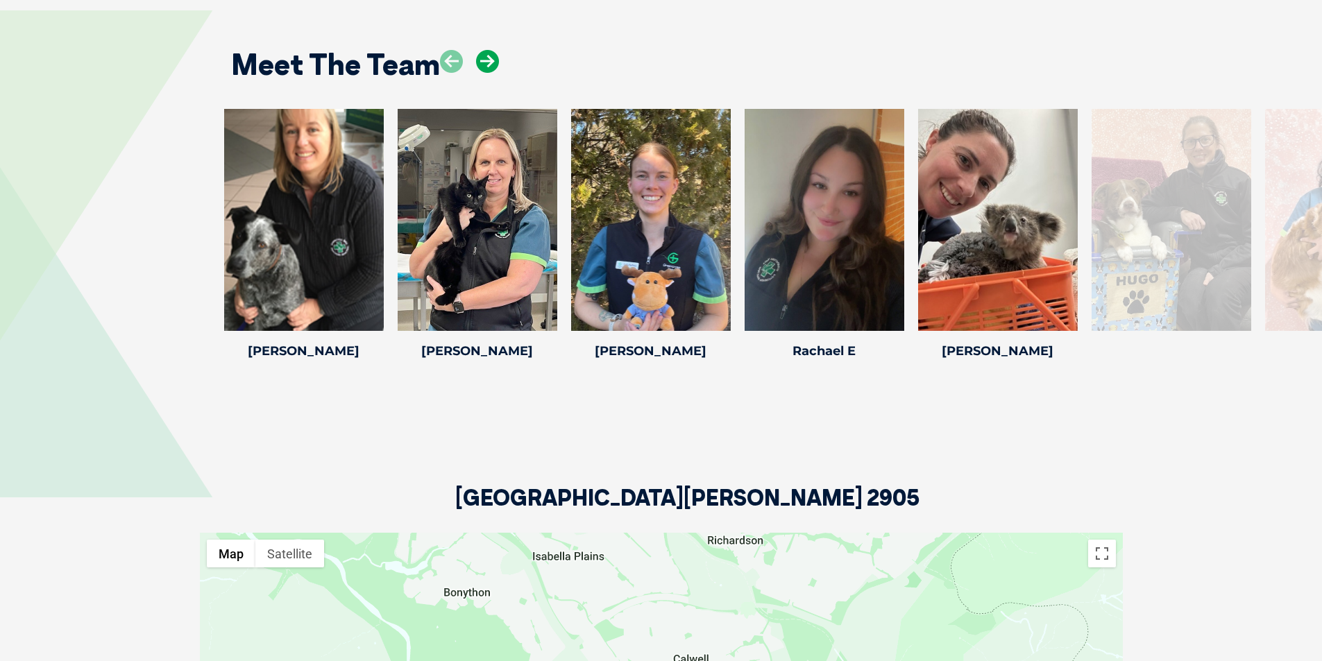
click at [492, 67] on icon at bounding box center [487, 61] width 23 height 23
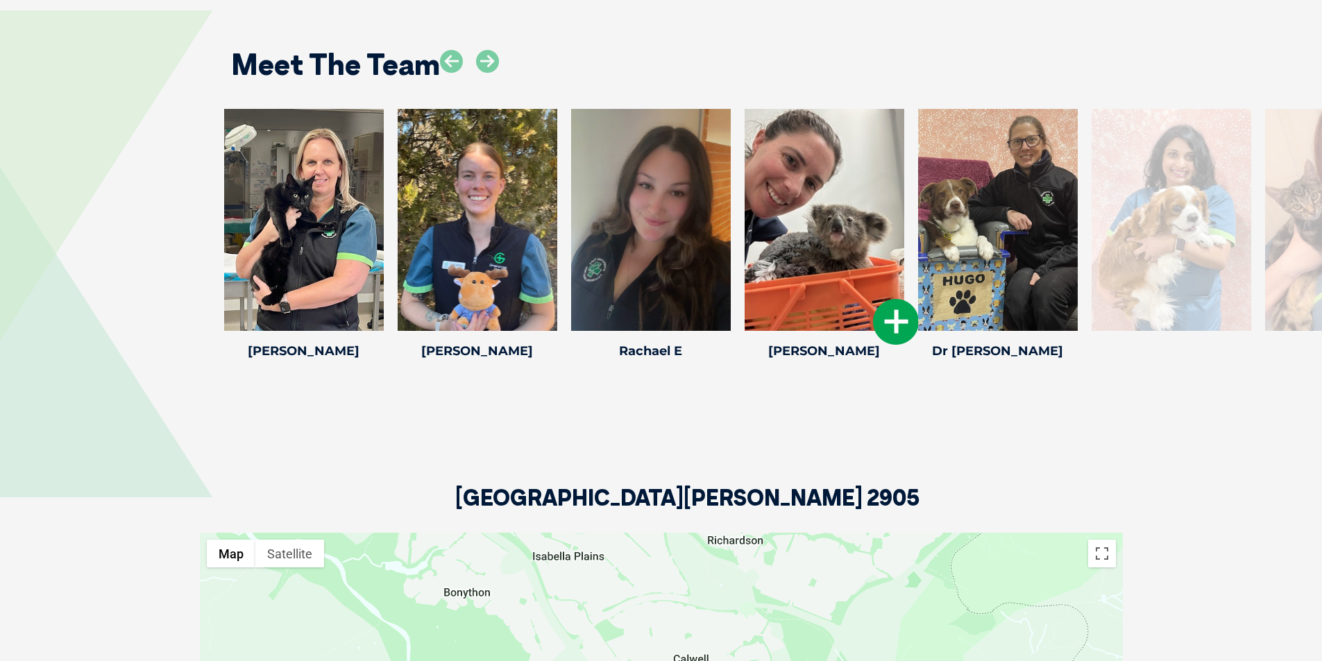
click at [896, 326] on icon at bounding box center [896, 322] width 46 height 46
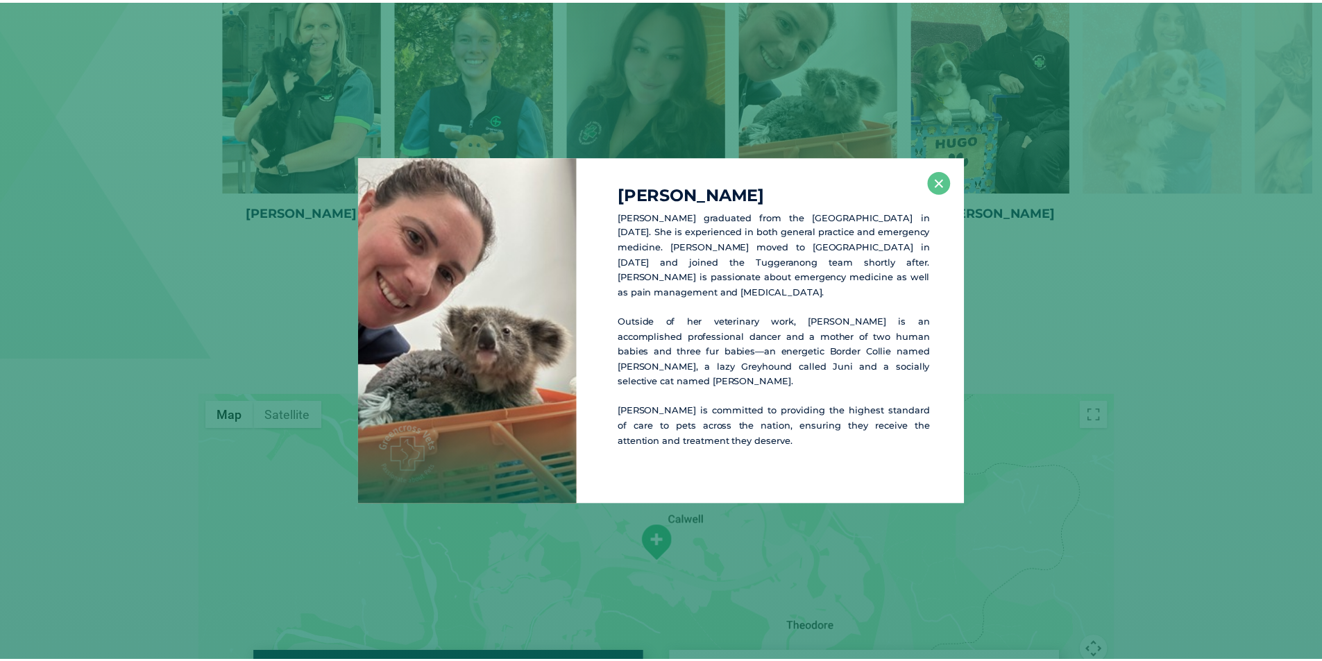
scroll to position [2296, 0]
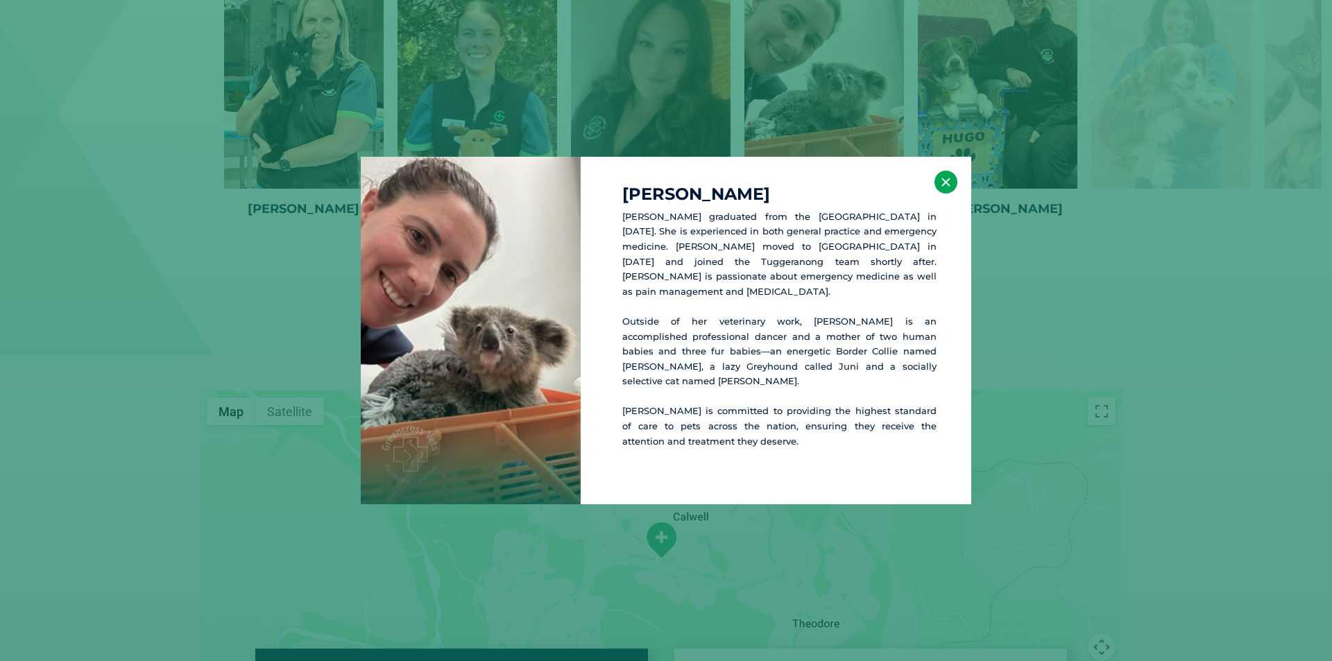
click at [941, 192] on button "×" at bounding box center [946, 182] width 23 height 23
